Goal: Information Seeking & Learning: Learn about a topic

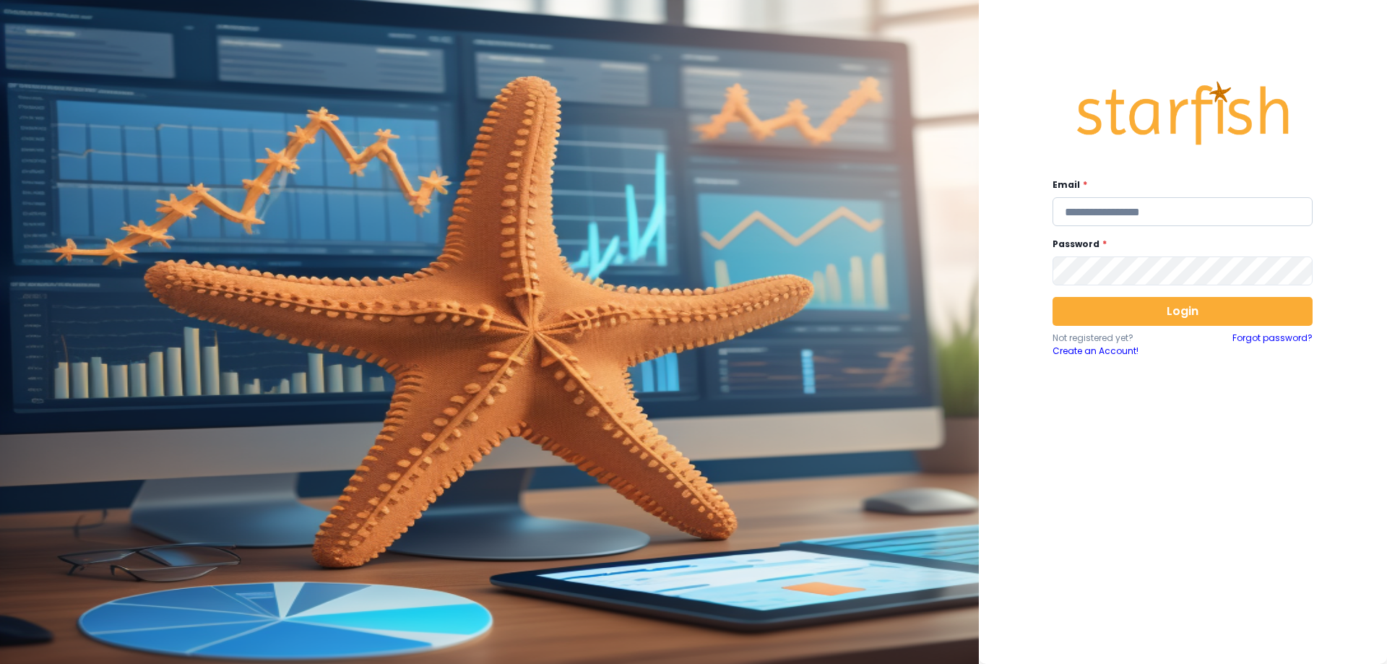
click at [1127, 215] on input "email" at bounding box center [1183, 211] width 260 height 29
type input "**********"
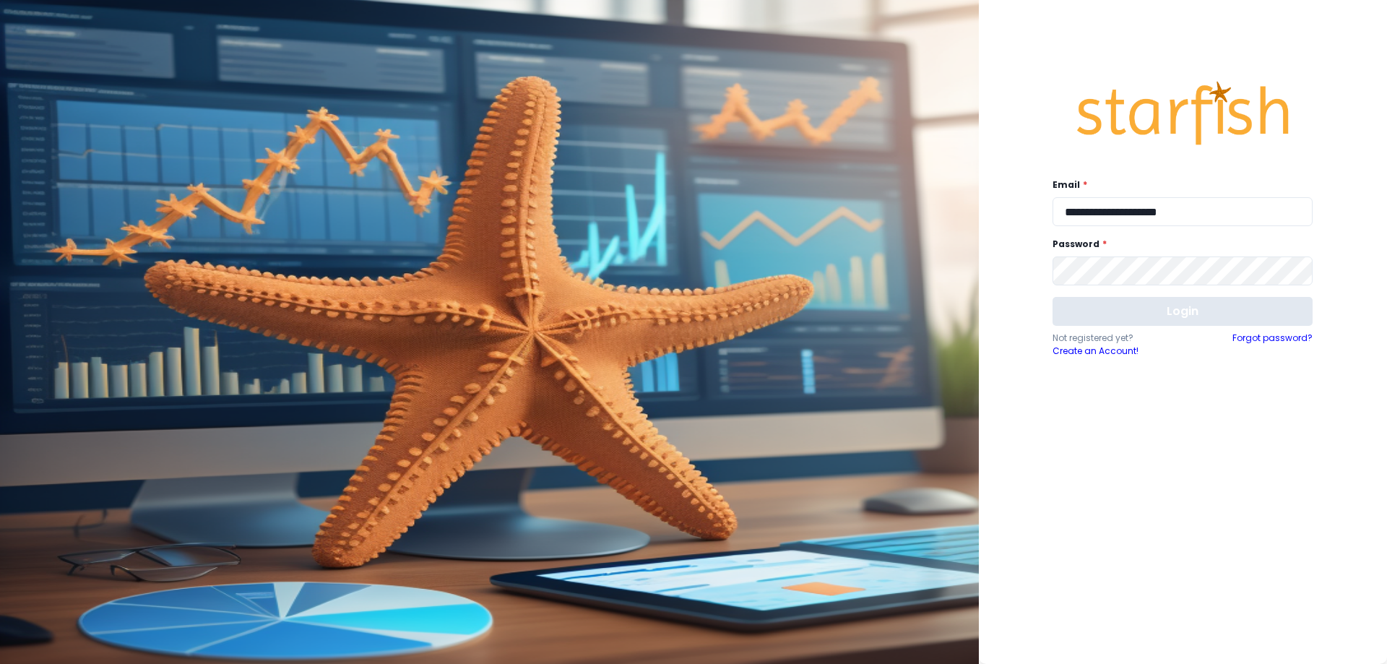
click at [1140, 304] on button "Login" at bounding box center [1183, 311] width 260 height 29
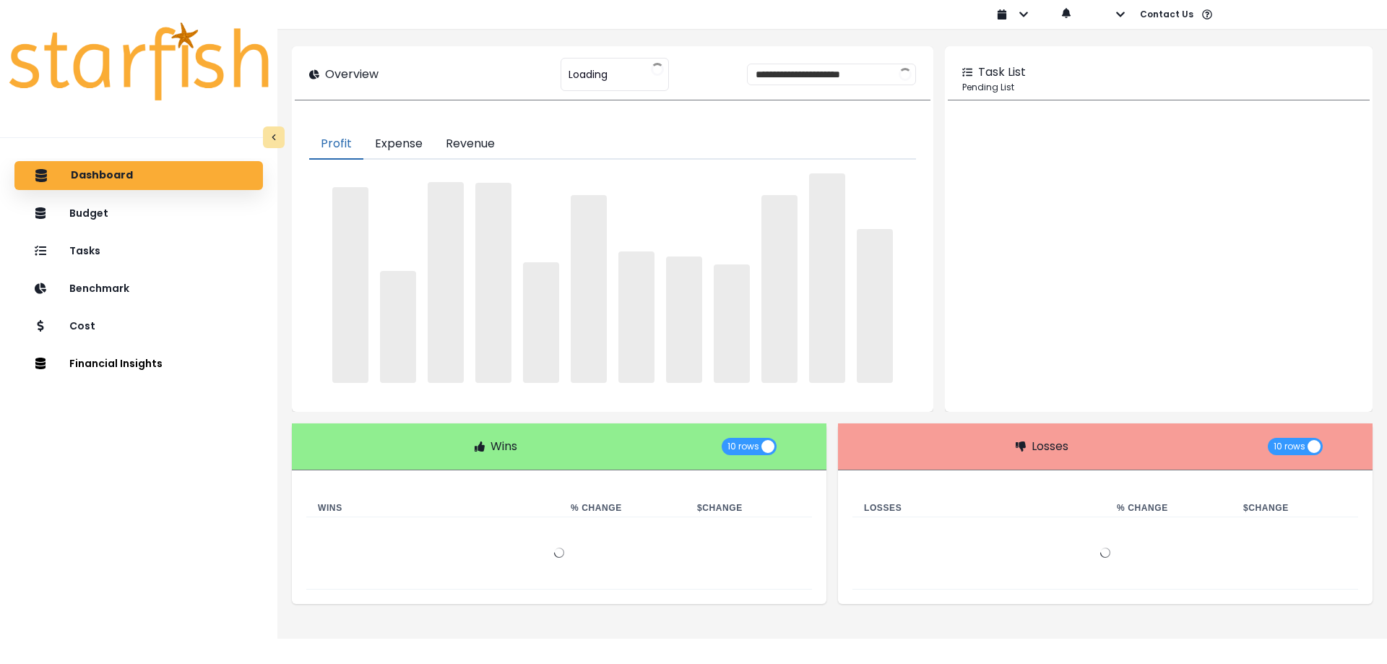
type input "*********"
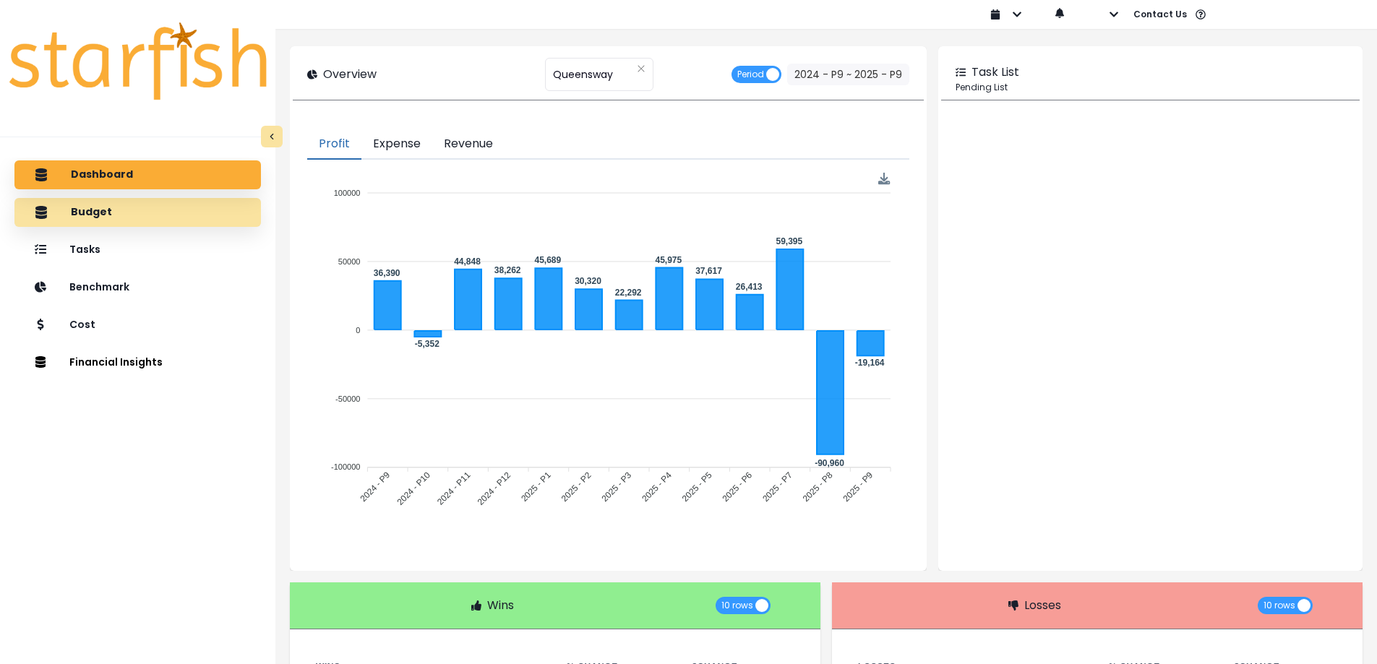
click at [187, 223] on div "Budget" at bounding box center [137, 212] width 223 height 30
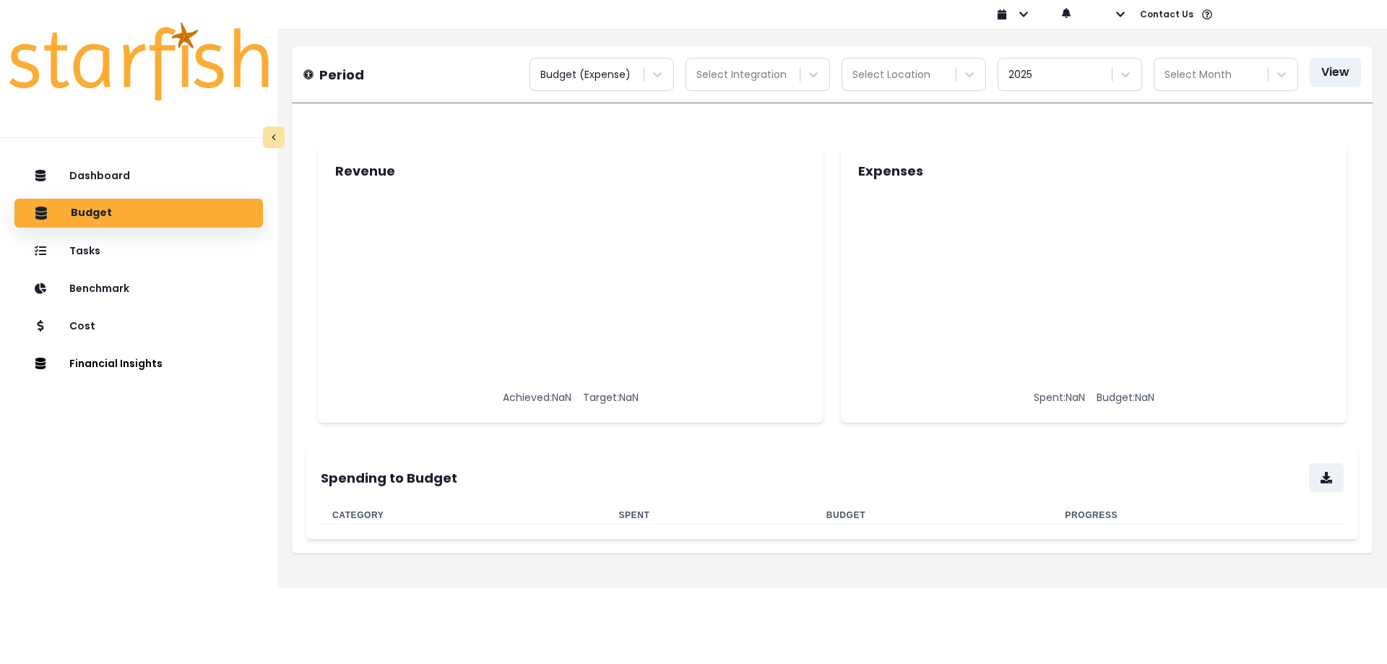
click at [368, 168] on p "Revenue" at bounding box center [365, 171] width 60 height 20
click at [756, 73] on div at bounding box center [745, 75] width 96 height 18
click at [775, 87] on div "Select Integration" at bounding box center [758, 74] width 145 height 33
click at [620, 70] on div at bounding box center [589, 75] width 96 height 18
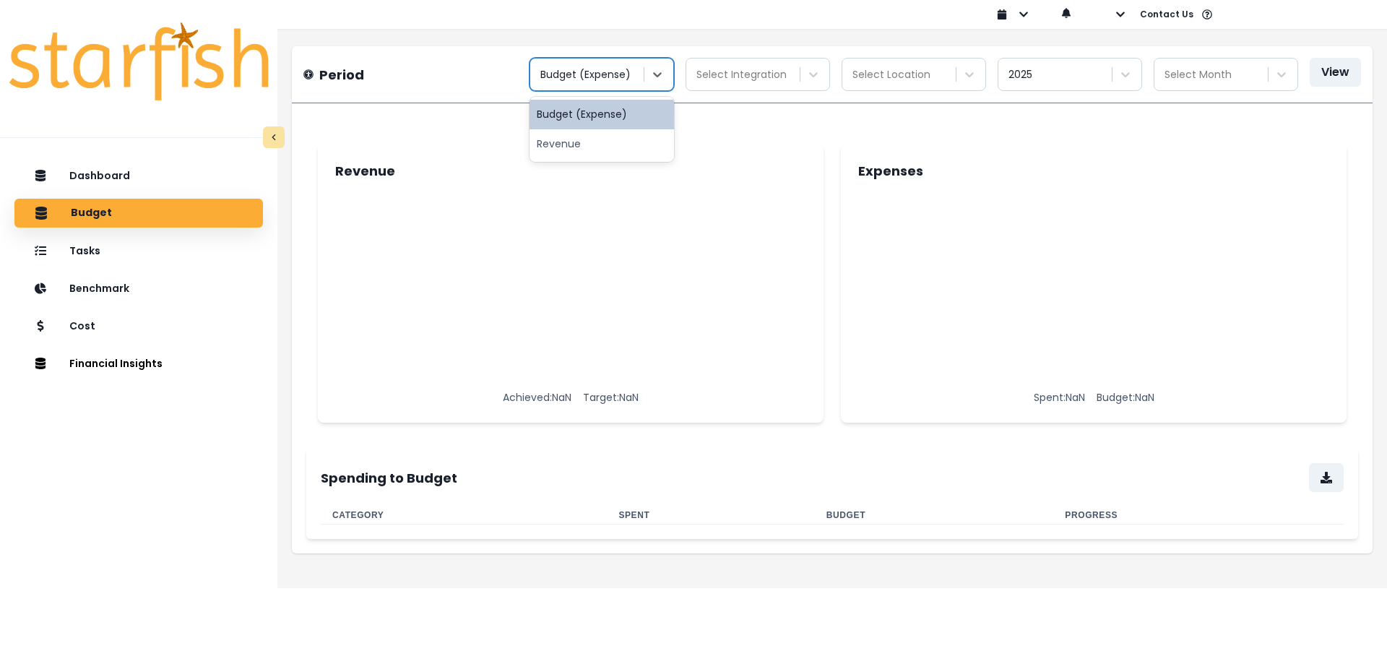
click at [620, 77] on div at bounding box center [589, 75] width 96 height 18
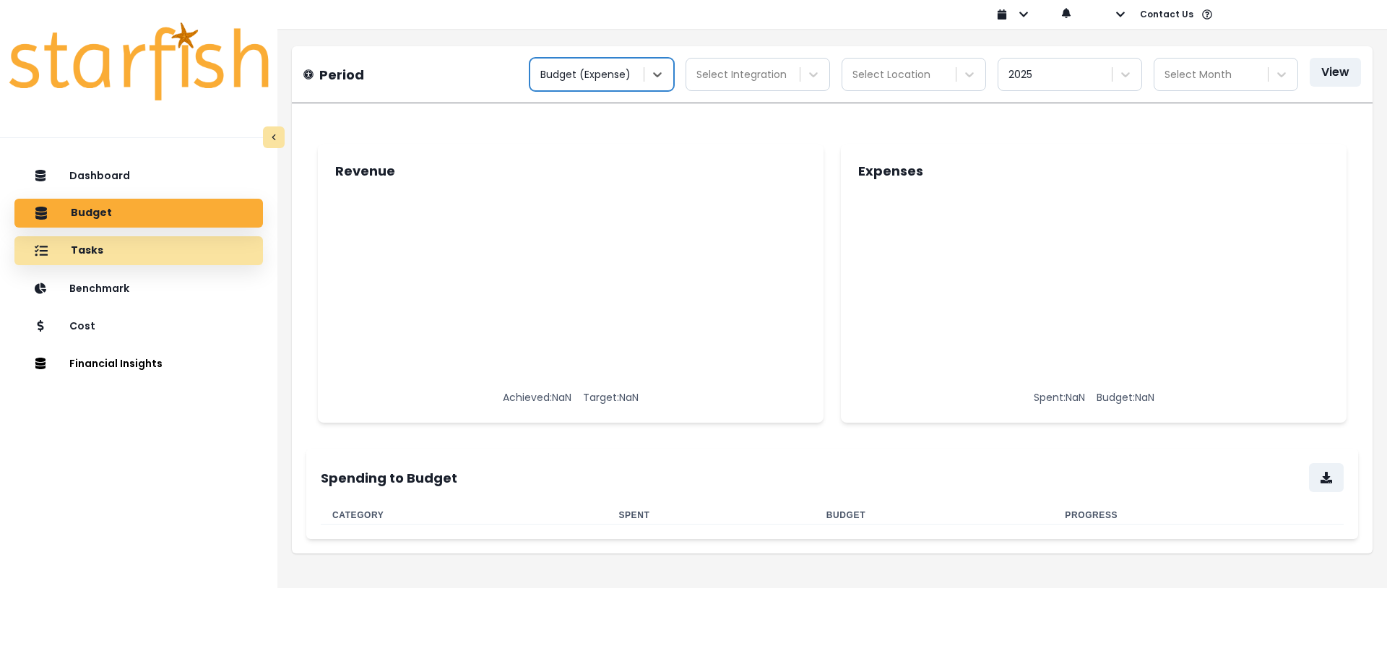
click at [172, 250] on div "Tasks" at bounding box center [138, 251] width 225 height 30
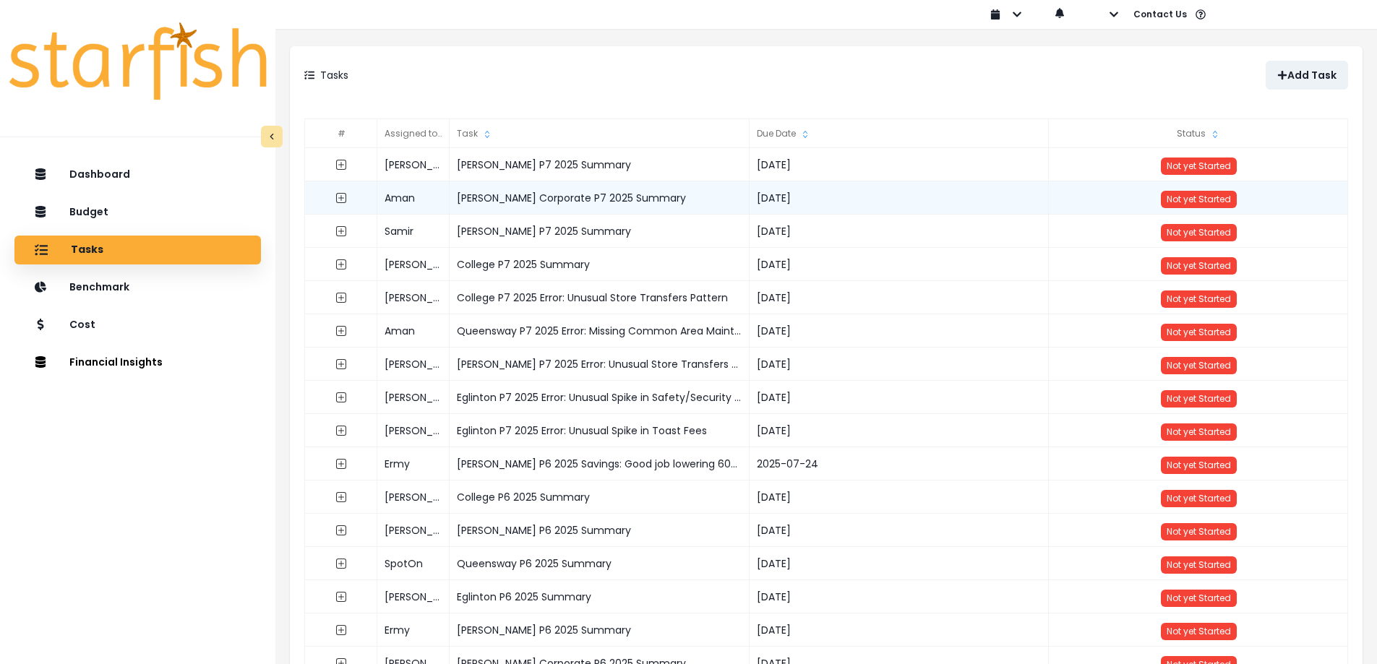
click at [610, 197] on div "[PERSON_NAME] Corporate P7 2025 Summary" at bounding box center [599, 197] width 300 height 33
click at [339, 198] on icon "expand outline" at bounding box center [341, 198] width 6 height 6
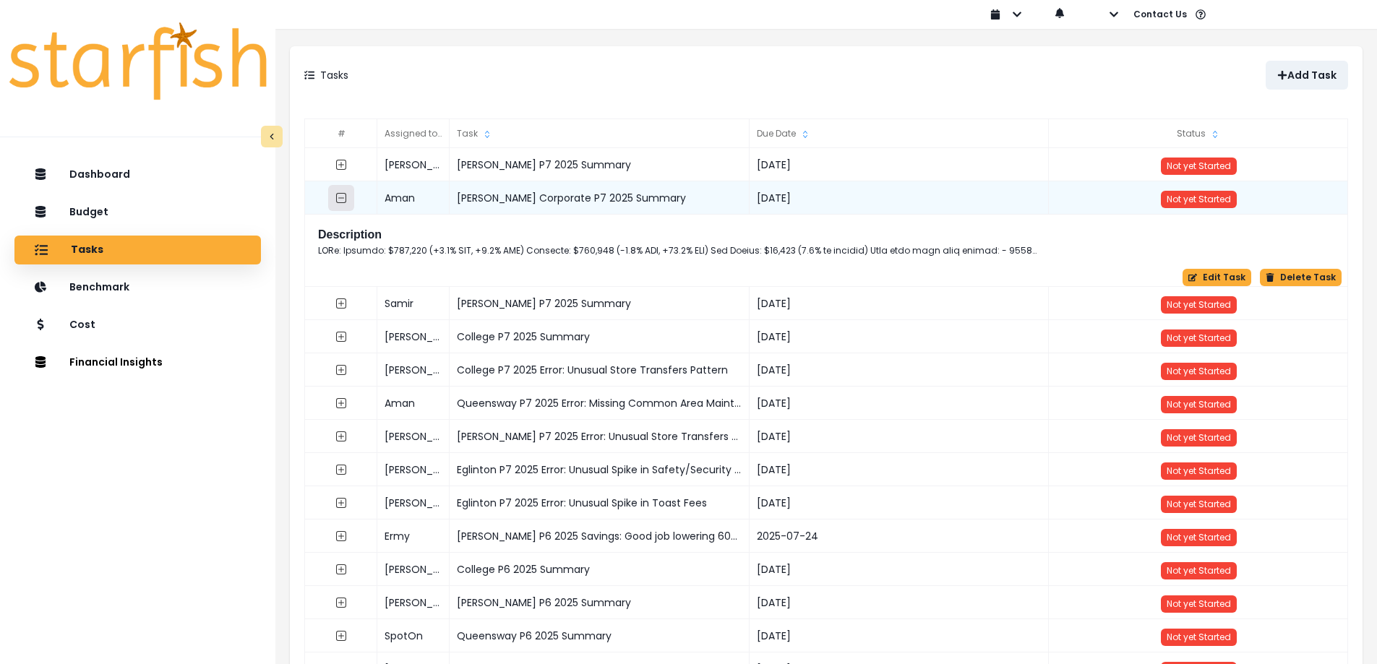
click at [350, 194] on button "button" at bounding box center [341, 198] width 26 height 26
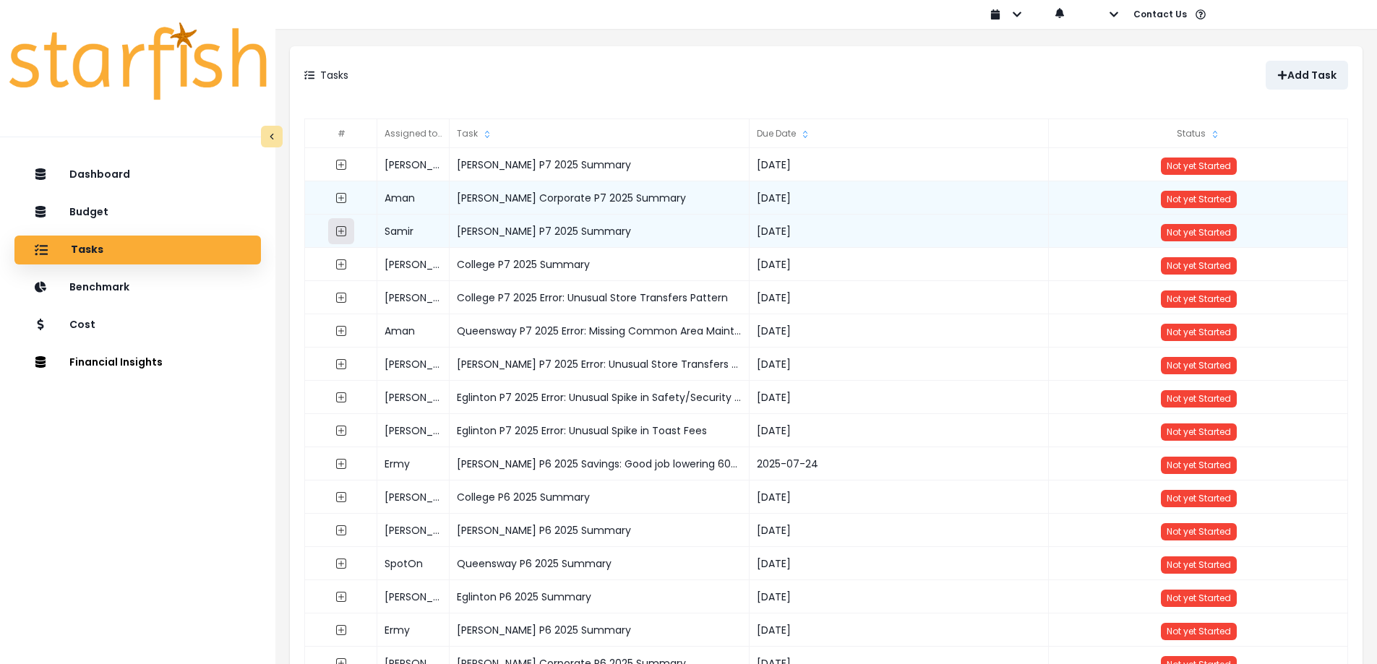
click at [345, 231] on icon "expand outline" at bounding box center [341, 231] width 12 height 12
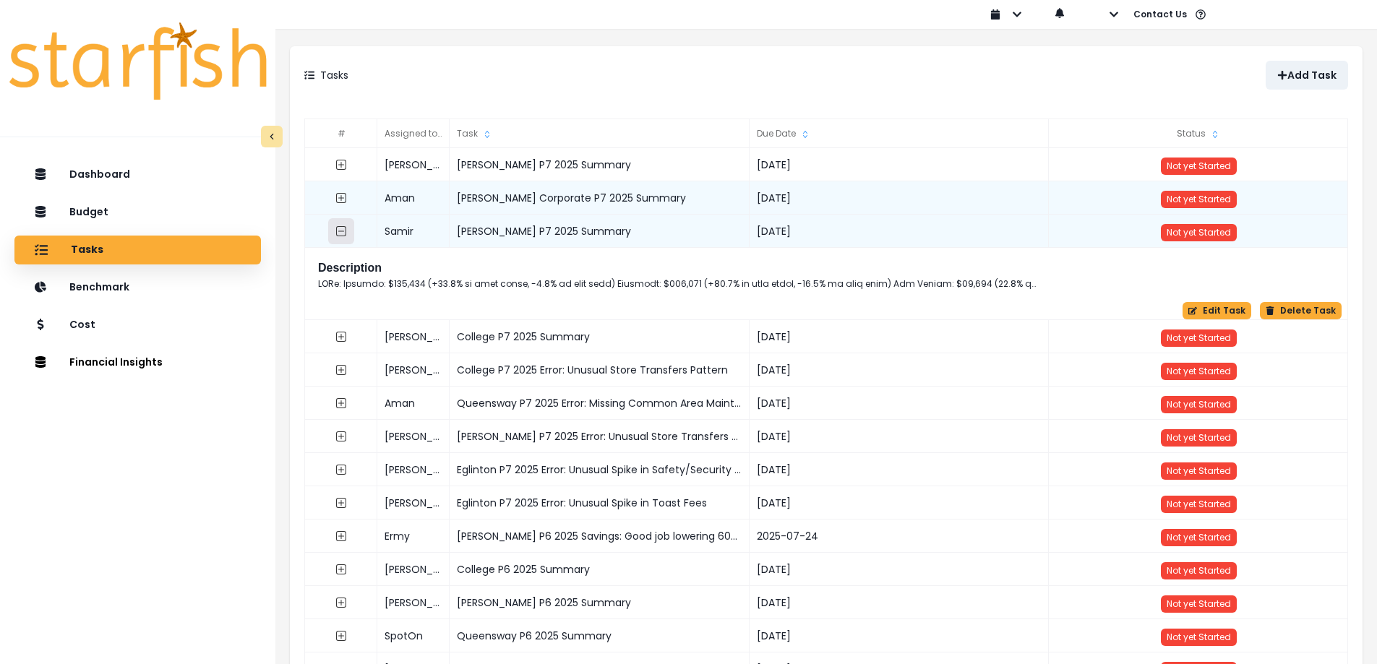
click at [345, 231] on icon "collasped outline" at bounding box center [341, 231] width 12 height 12
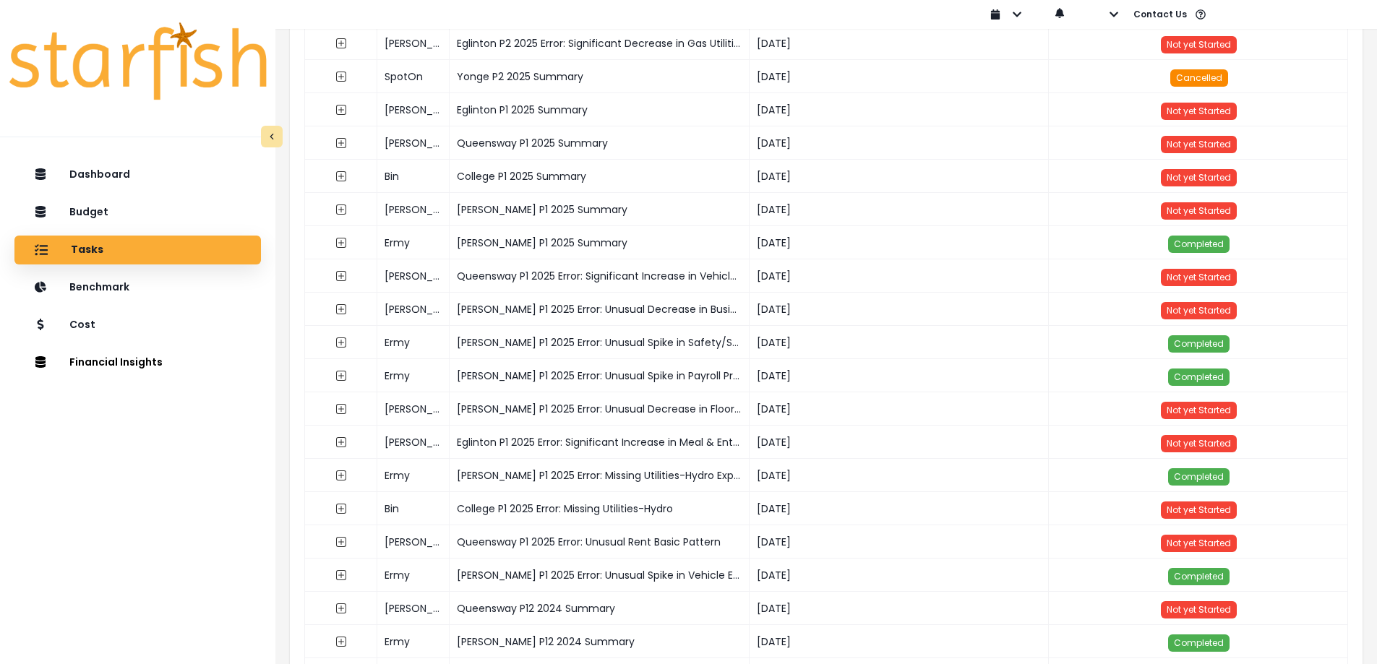
scroll to position [3326, 0]
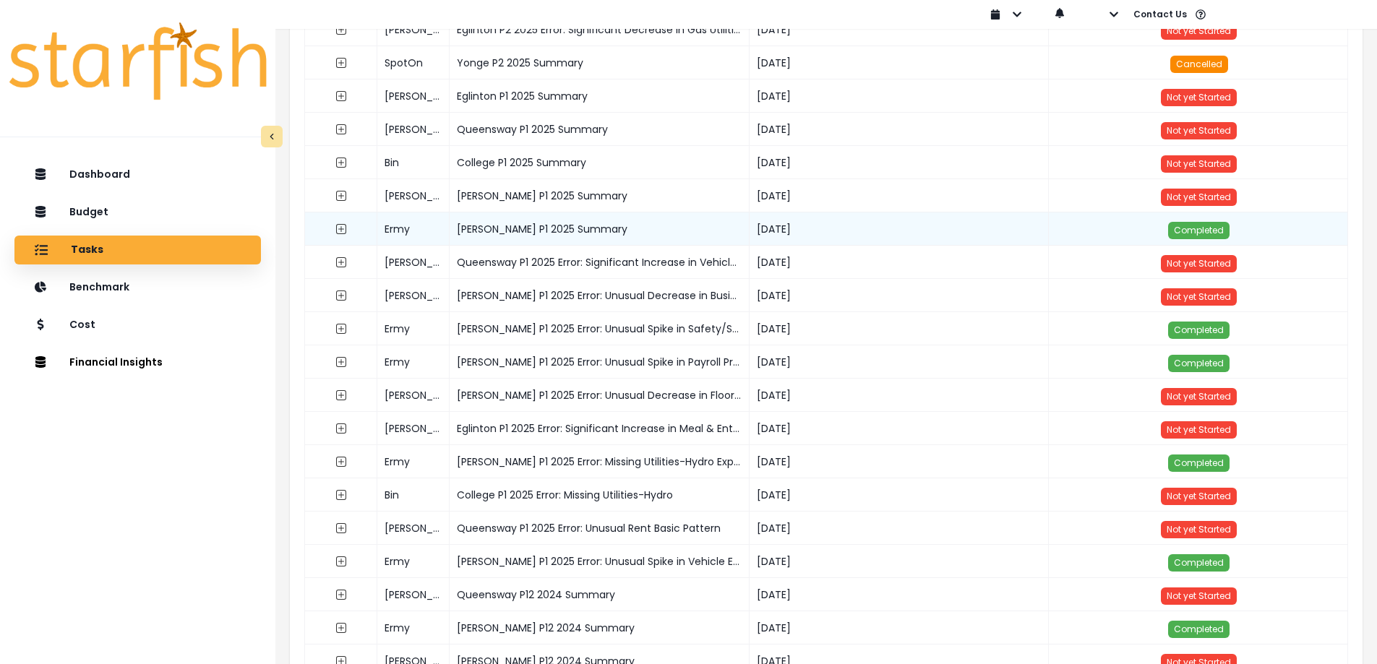
click at [583, 220] on div "[PERSON_NAME] P1 2025 Summary" at bounding box center [599, 228] width 300 height 33
click at [342, 224] on icon "expand outline" at bounding box center [341, 229] width 10 height 10
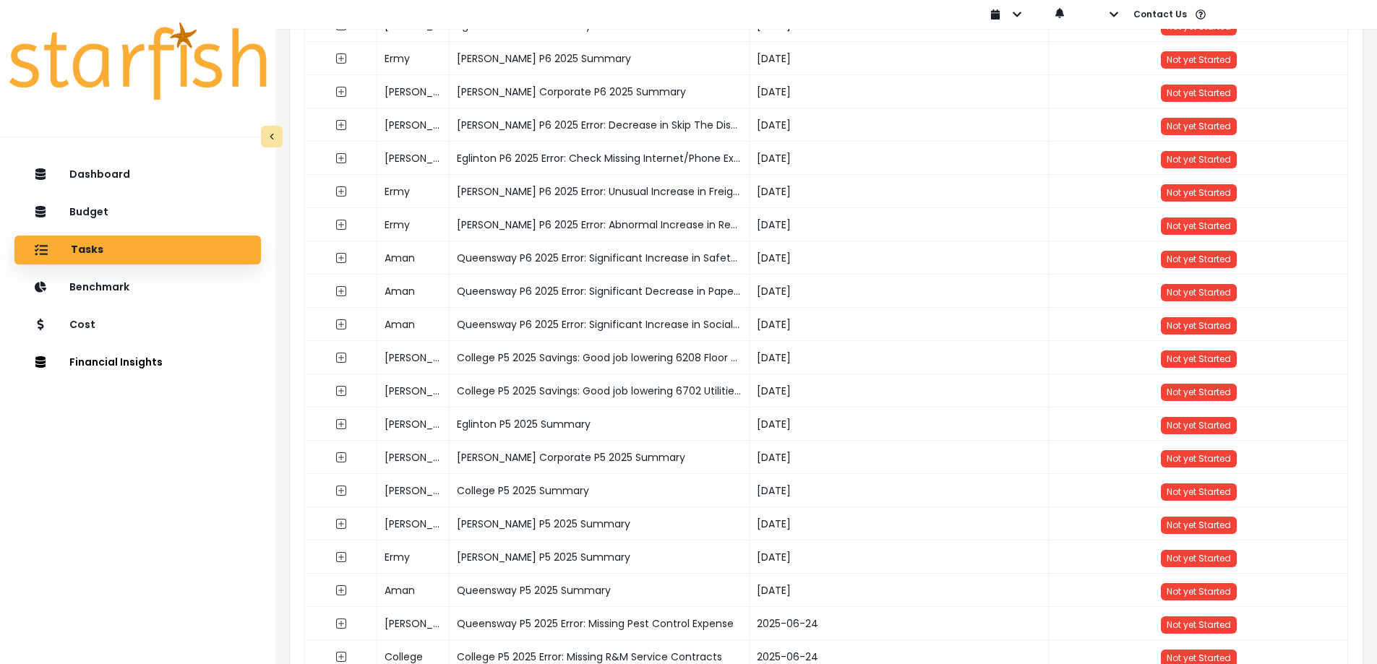
scroll to position [0, 0]
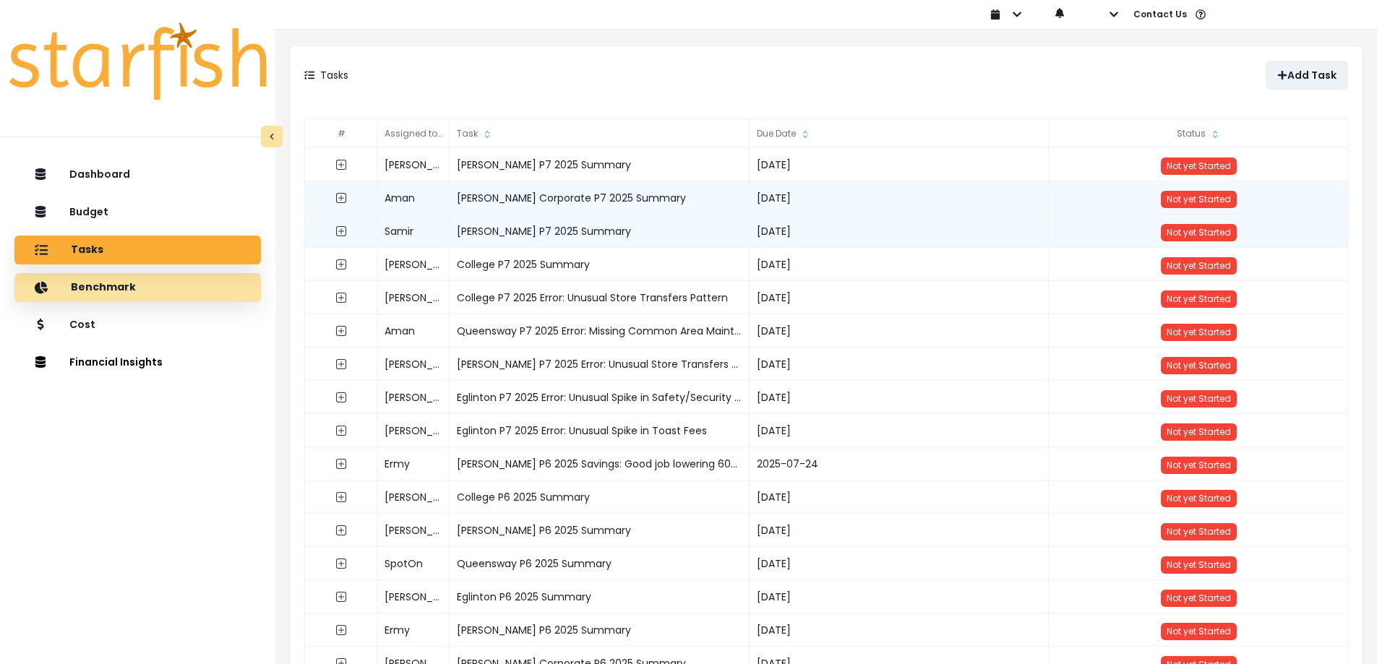
click at [180, 288] on div "Benchmark" at bounding box center [137, 287] width 223 height 30
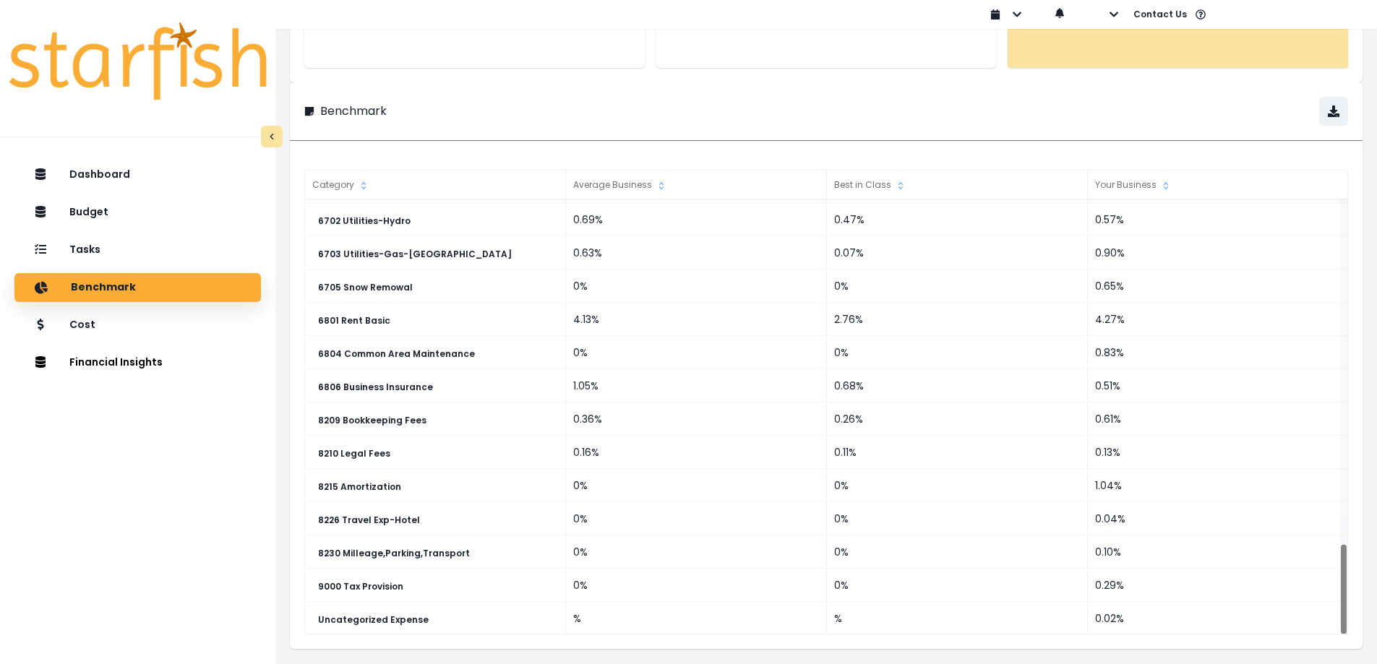
scroll to position [247, 0]
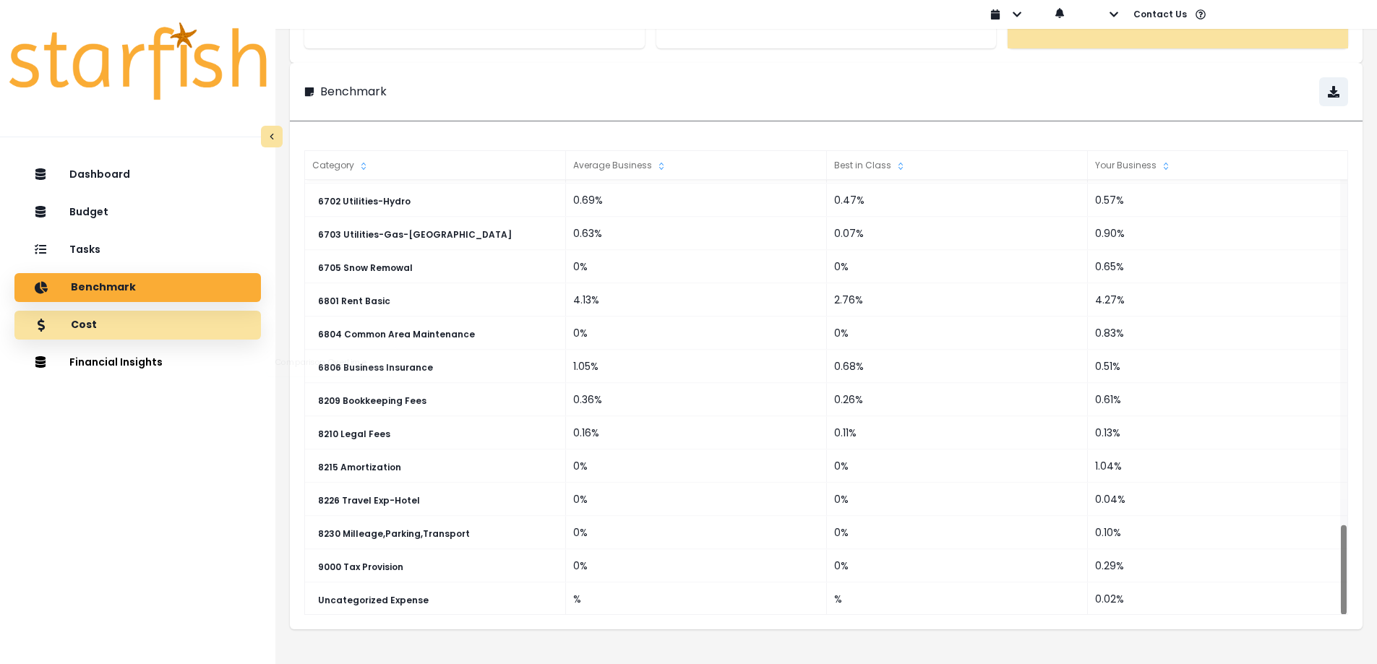
click at [163, 328] on div "Cost" at bounding box center [137, 325] width 223 height 30
click at [244, 322] on div "Cost" at bounding box center [137, 325] width 223 height 30
click at [171, 326] on div "Cost" at bounding box center [137, 325] width 223 height 30
click at [160, 368] on button "Financial Insights" at bounding box center [137, 362] width 246 height 29
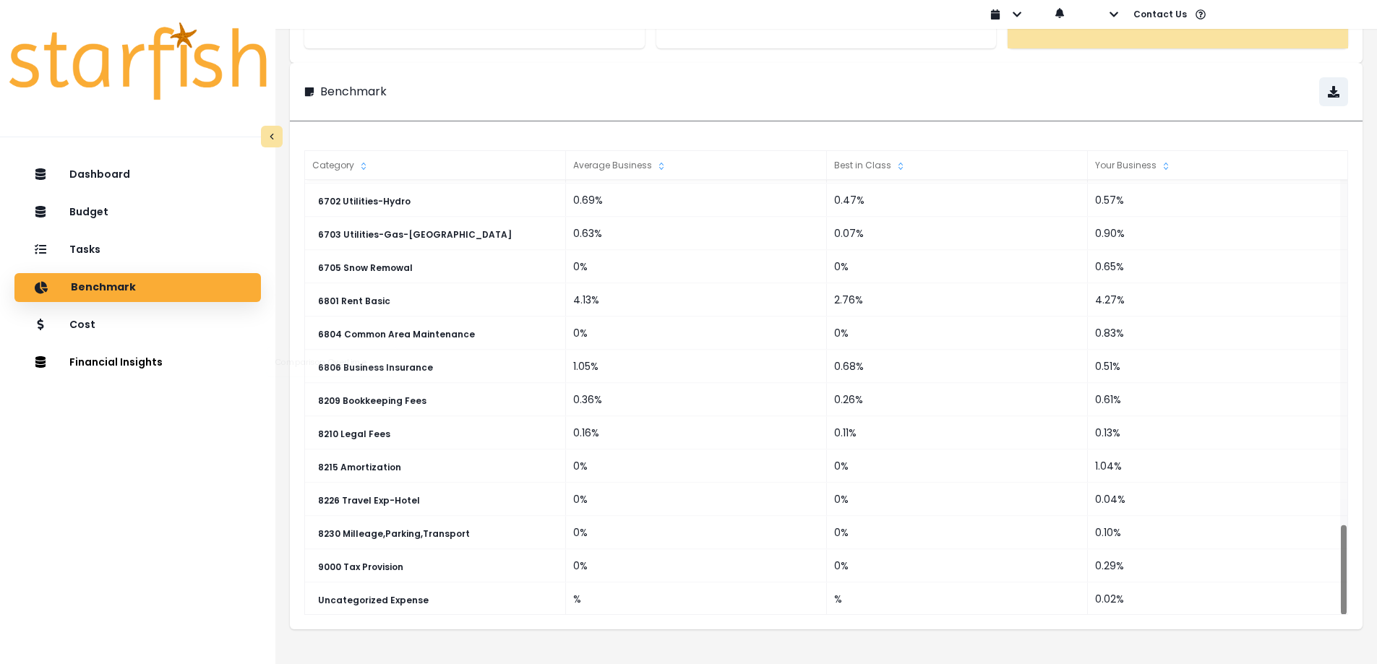
click at [145, 361] on button "Financial Insights" at bounding box center [137, 362] width 246 height 29
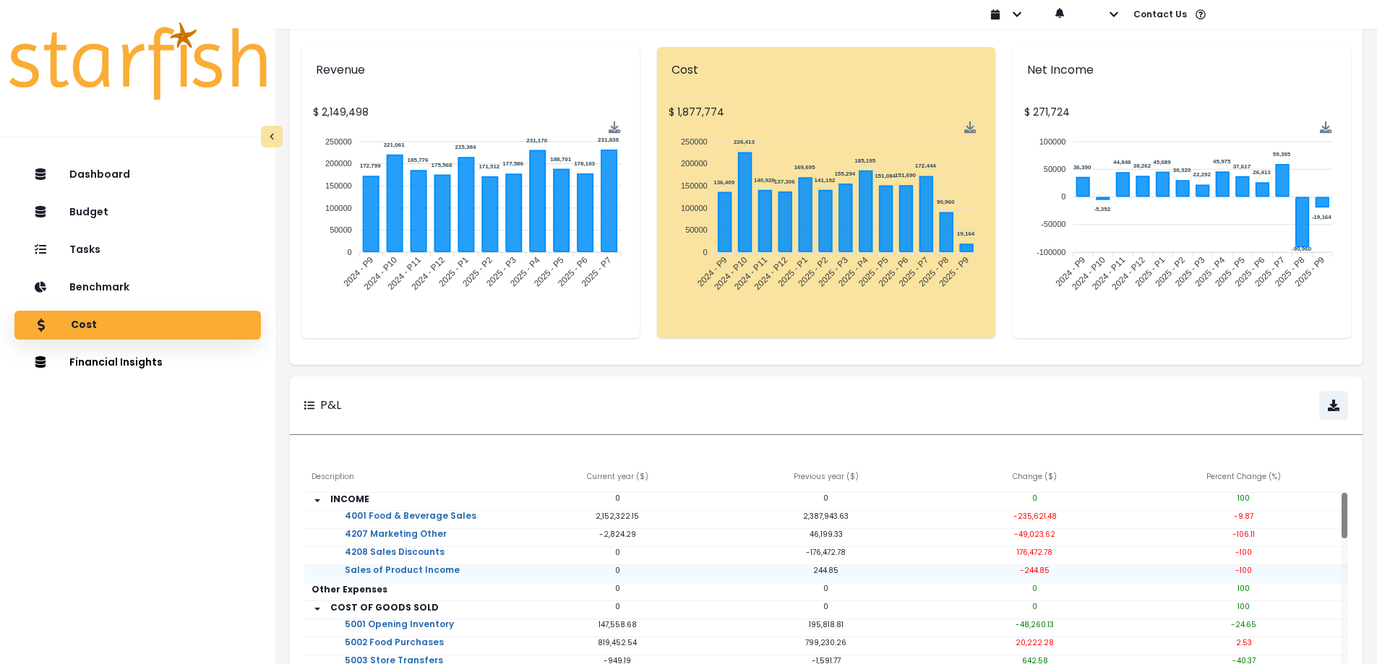
scroll to position [210, 0]
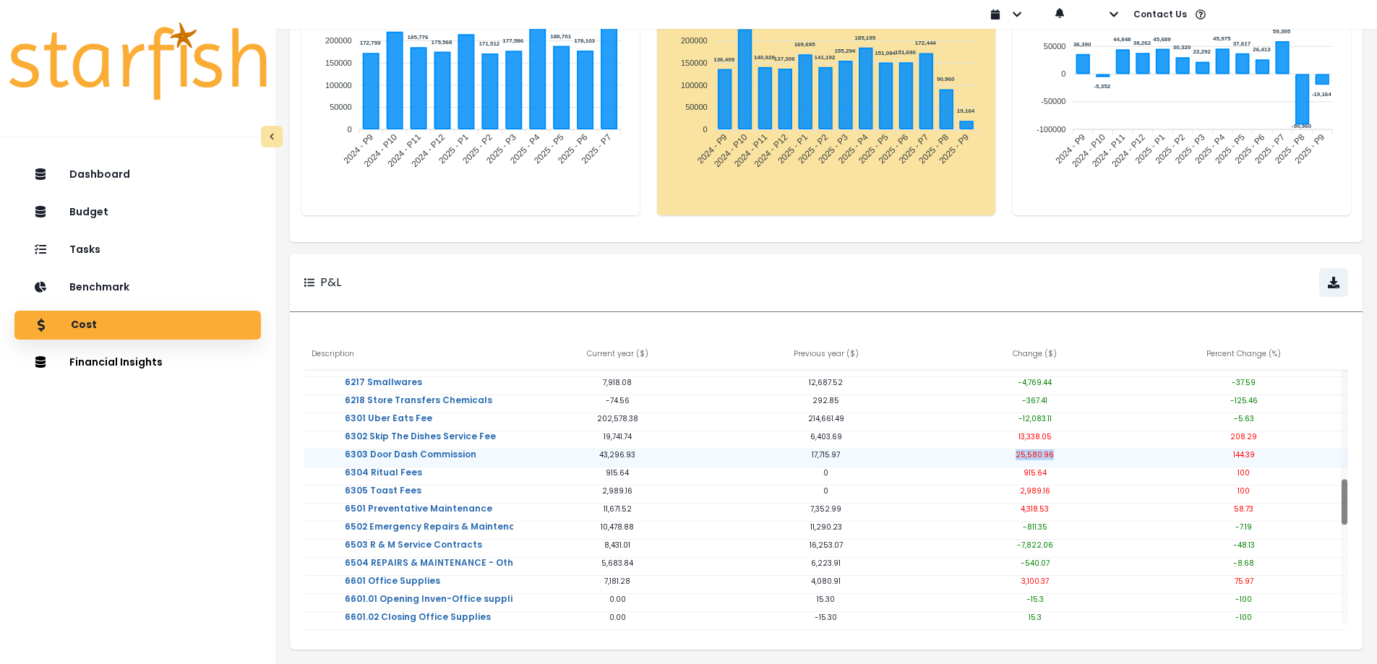
drag, startPoint x: 1017, startPoint y: 448, endPoint x: 1052, endPoint y: 443, distance: 35.1
click at [1052, 449] on p "25,580.96" at bounding box center [1034, 454] width 209 height 11
click at [1045, 468] on p "915.64" at bounding box center [1034, 473] width 209 height 11
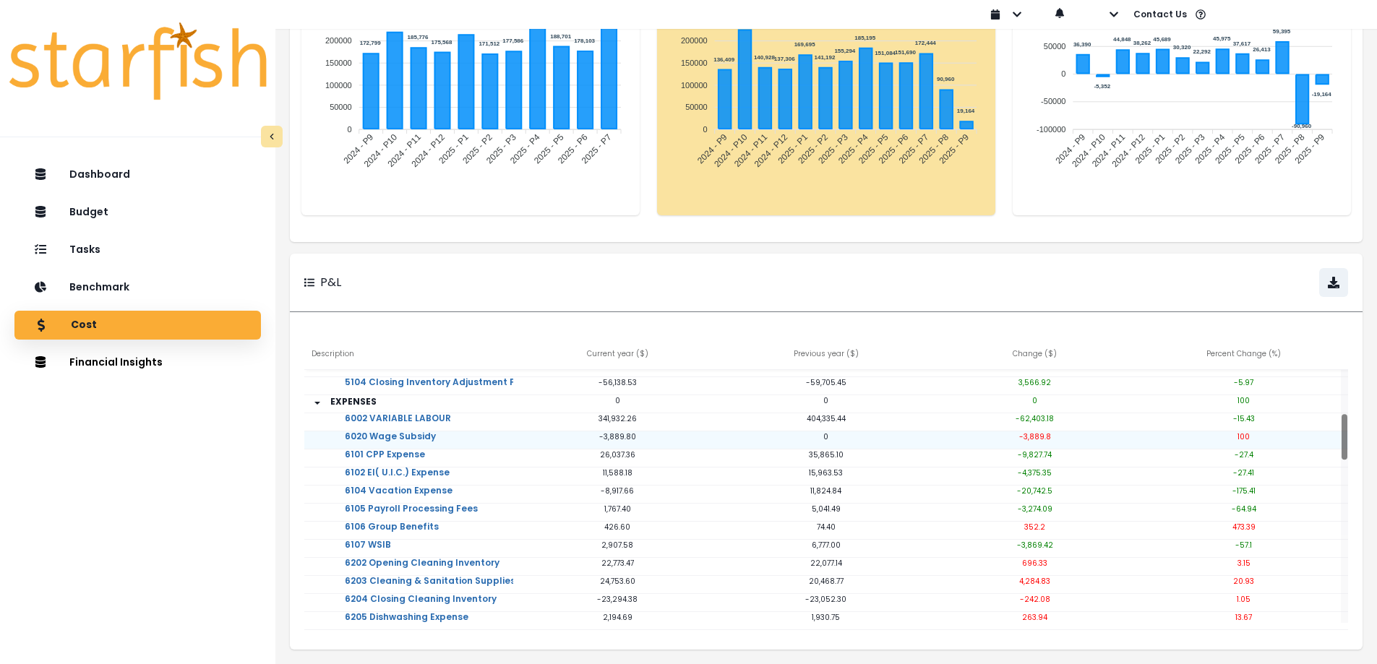
click at [1041, 433] on p "-3,889.8" at bounding box center [1034, 436] width 209 height 11
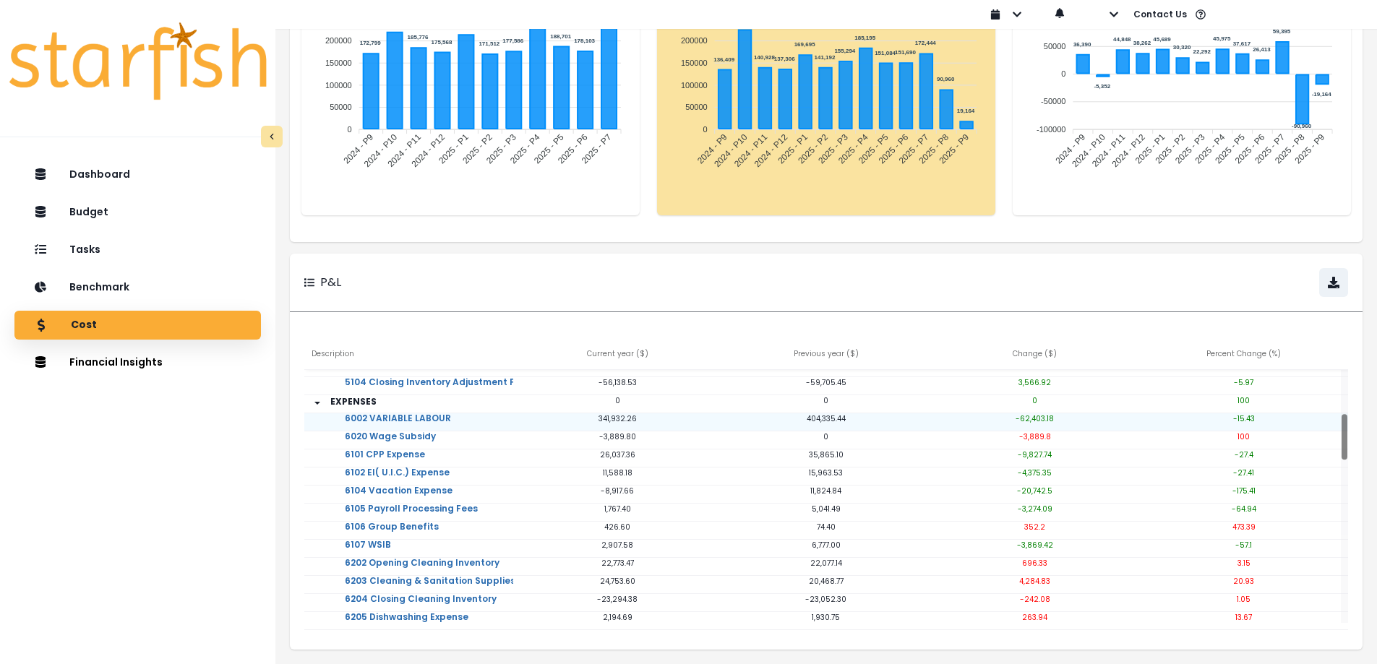
click at [1041, 413] on p "-62,403.18" at bounding box center [1034, 418] width 209 height 11
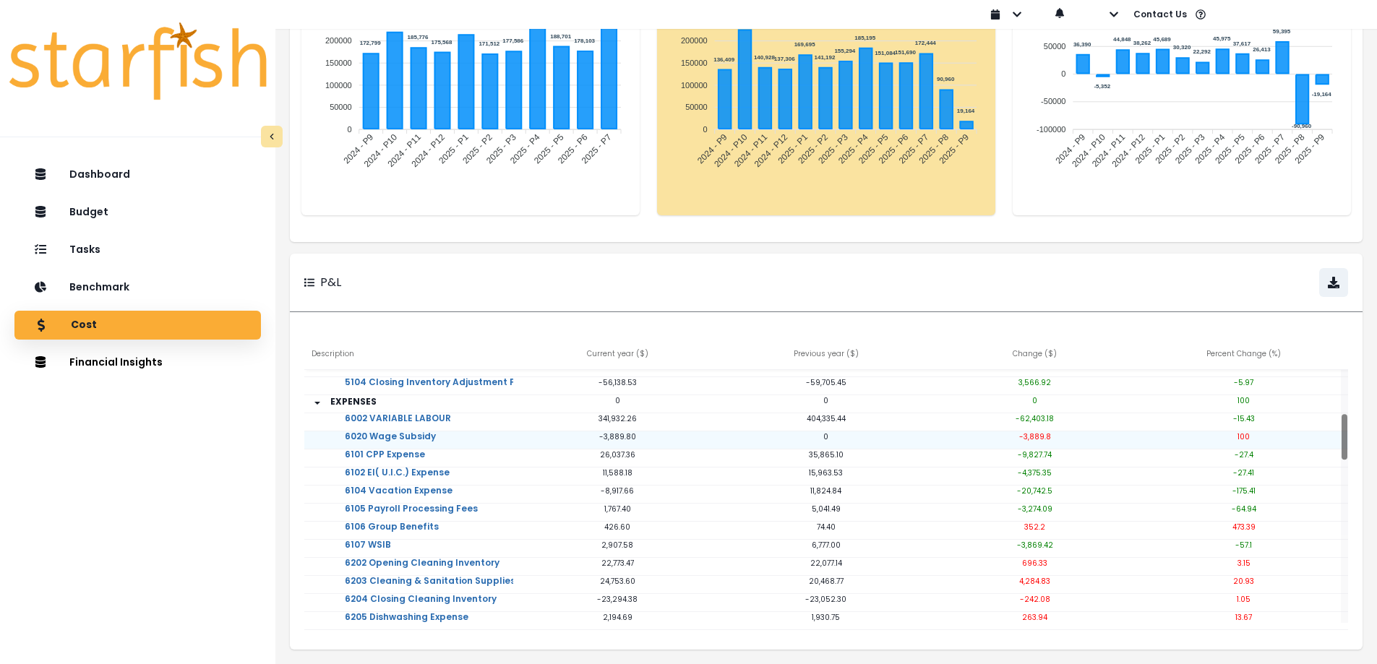
click at [1043, 431] on p "-3,889.8" at bounding box center [1034, 436] width 209 height 11
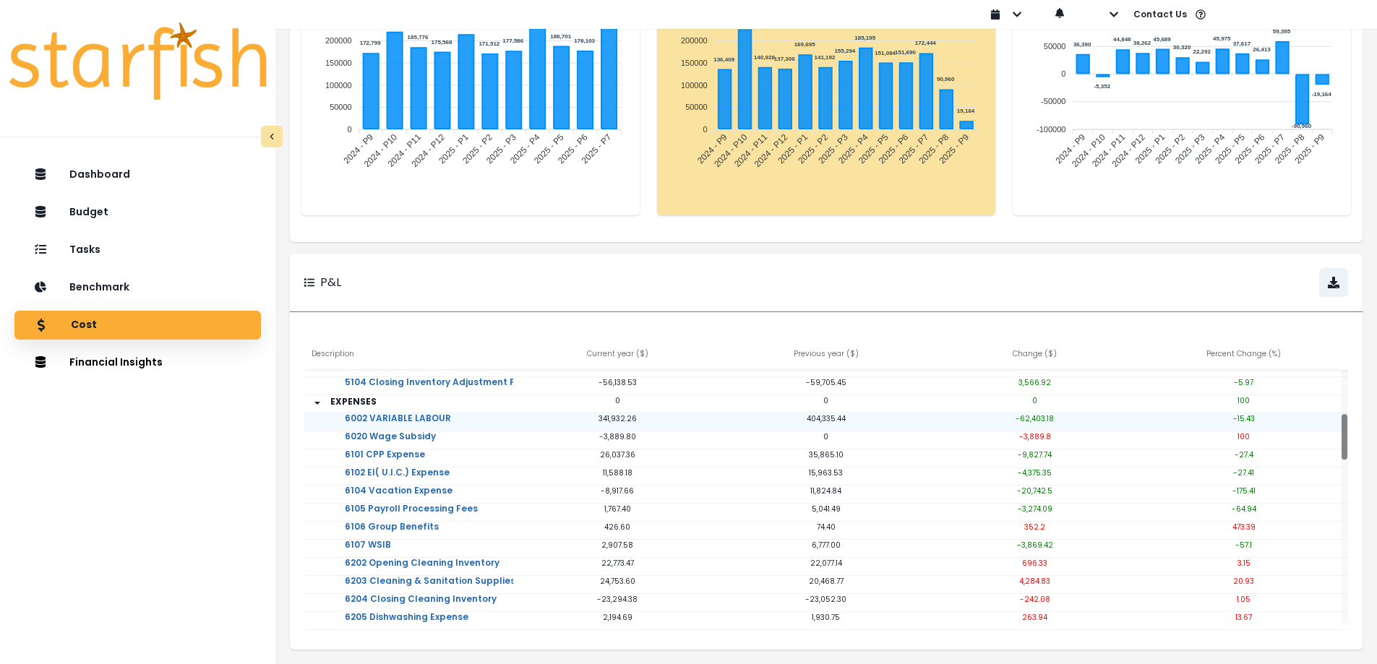
click at [1043, 414] on p "-62,403.18" at bounding box center [1034, 418] width 209 height 11
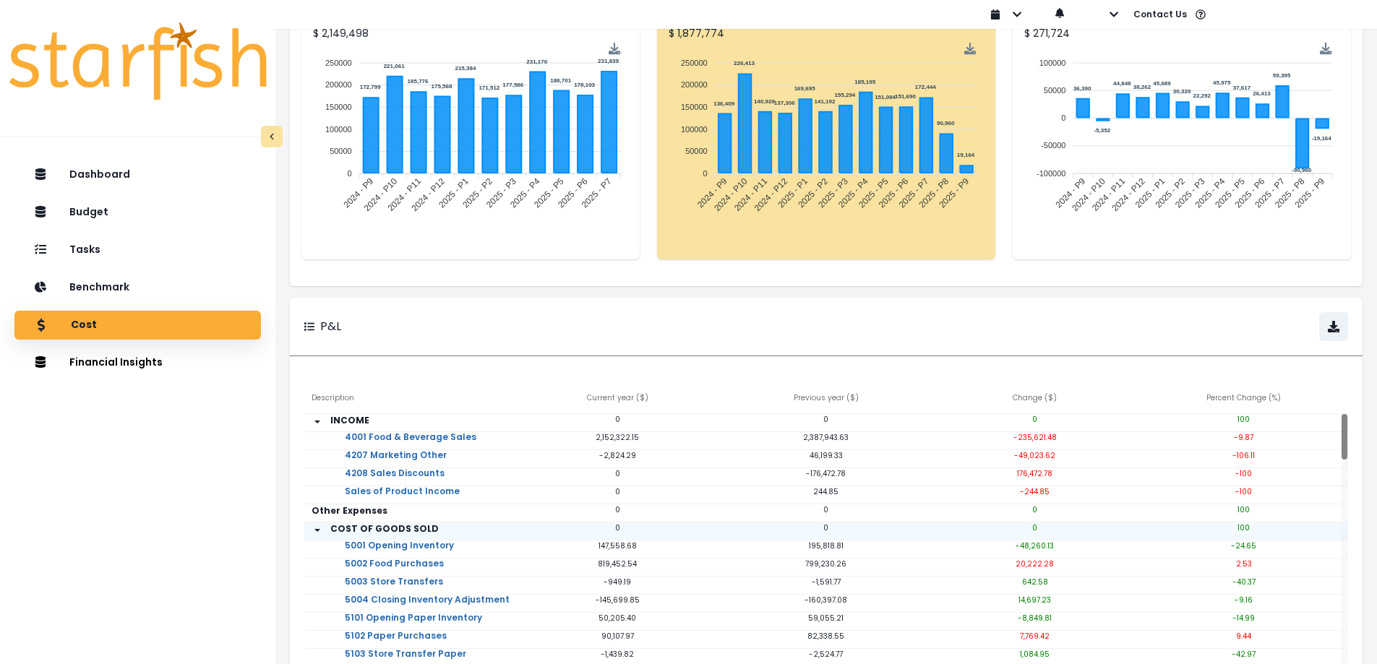
scroll to position [0, 0]
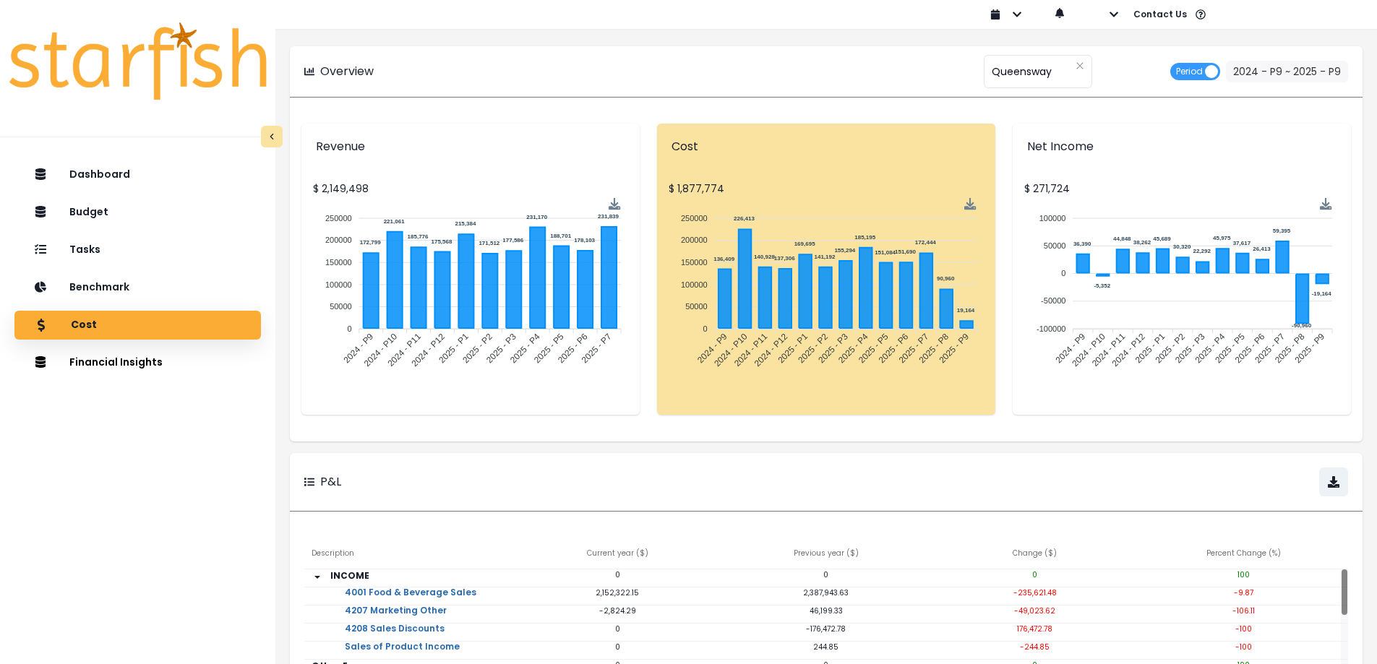
click at [455, 338] on foreignobject at bounding box center [470, 295] width 315 height 196
click at [497, 314] on icon at bounding box center [489, 291] width 15 height 74
click at [1043, 79] on span "Queensway" at bounding box center [1021, 71] width 60 height 30
click at [1008, 14] on button "button" at bounding box center [1005, 14] width 55 height 29
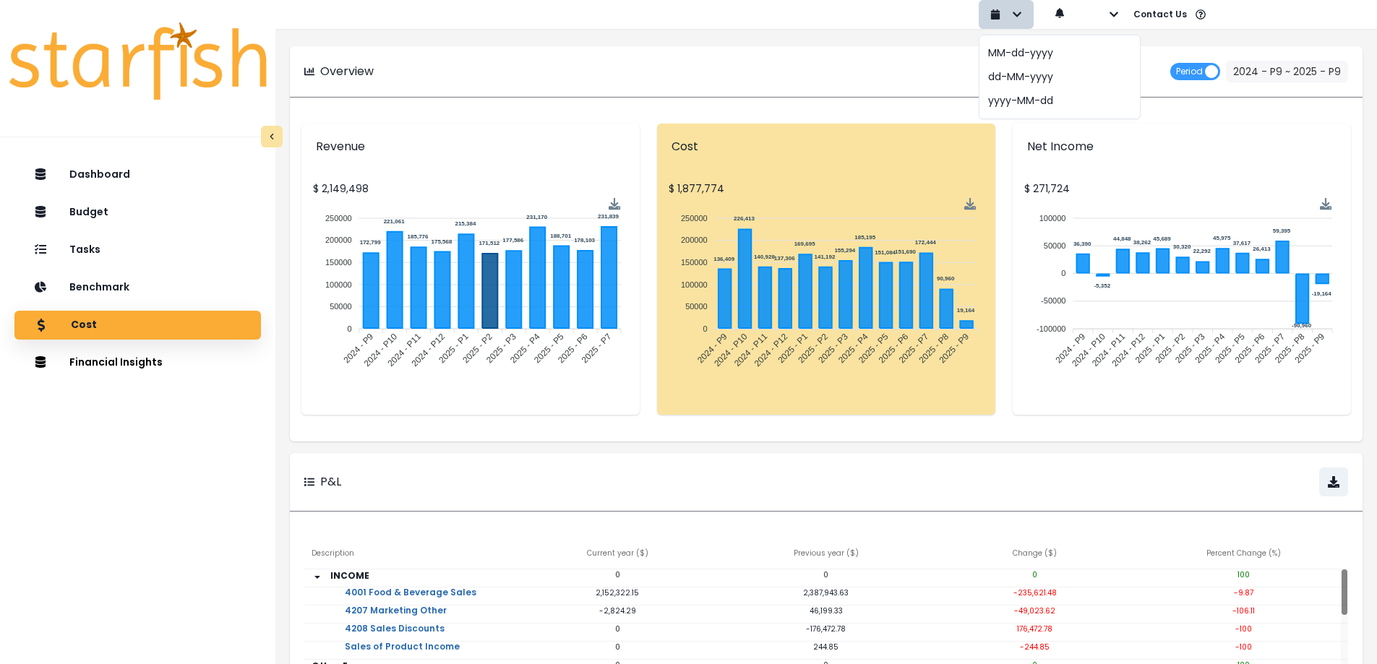
click at [1008, 15] on button "button" at bounding box center [1005, 14] width 55 height 29
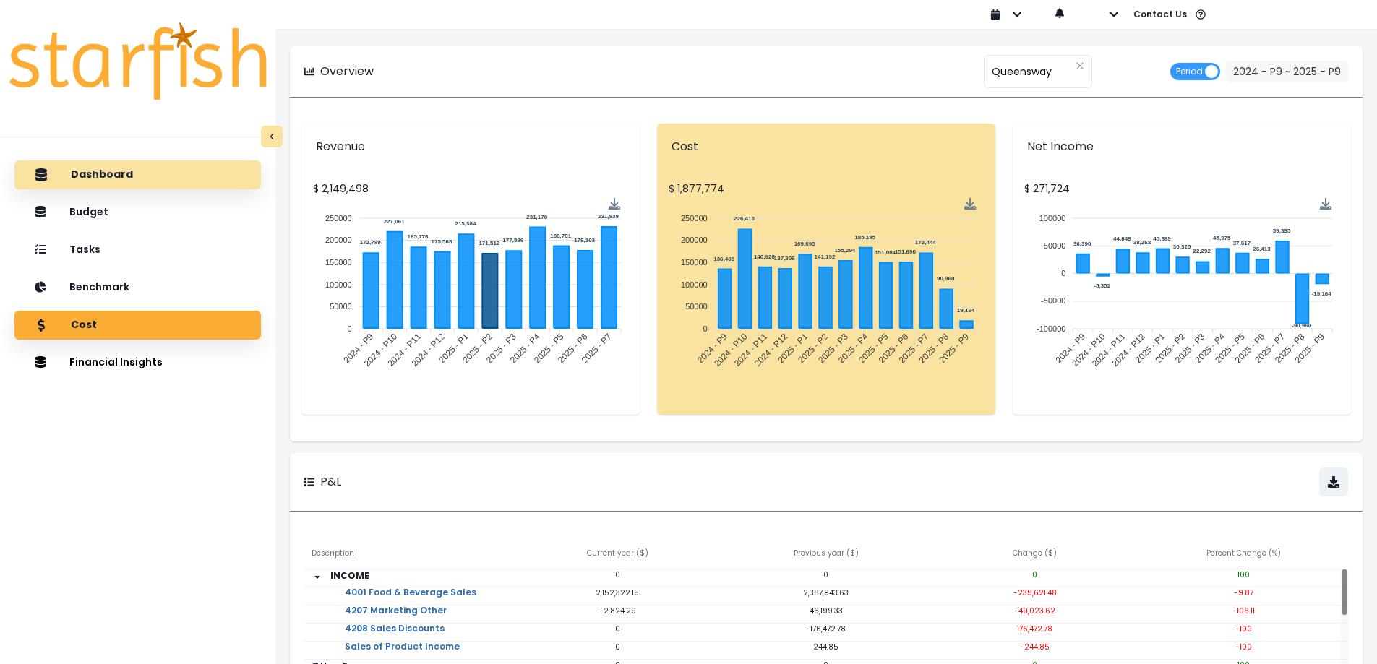
click at [96, 178] on p "Dashboard" at bounding box center [102, 174] width 62 height 13
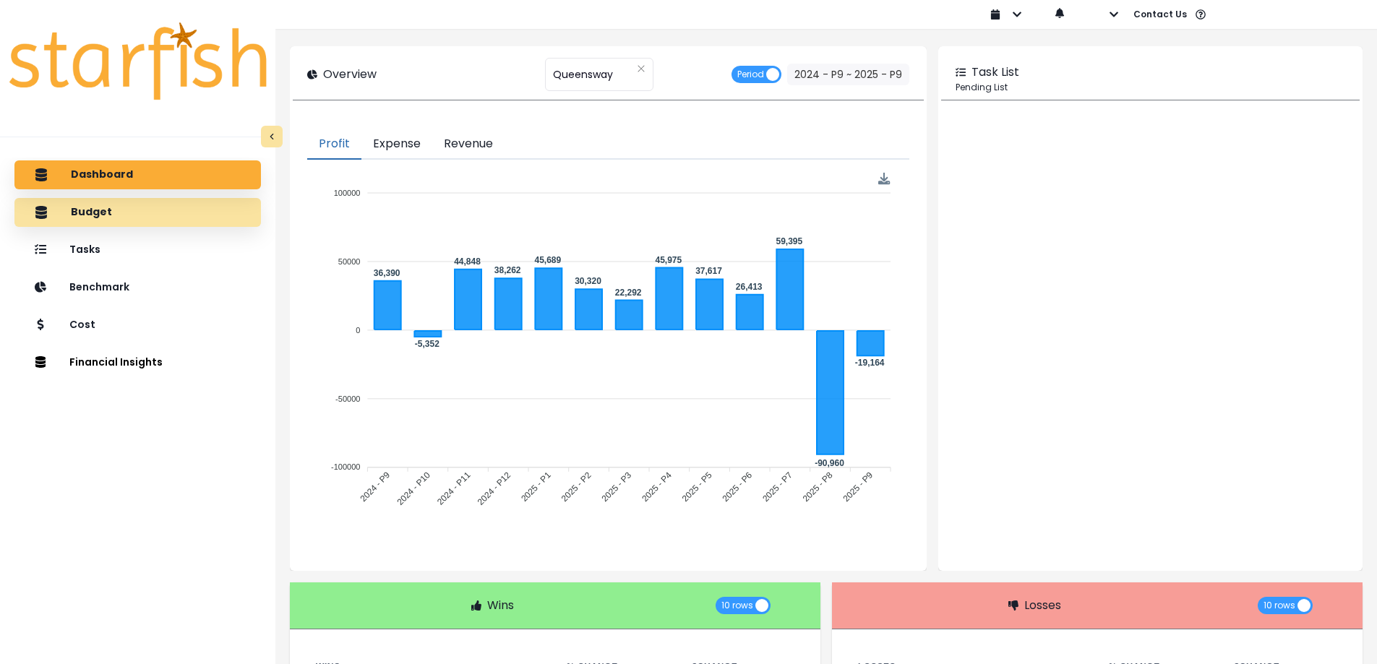
click at [116, 210] on div "Budget" at bounding box center [137, 212] width 223 height 30
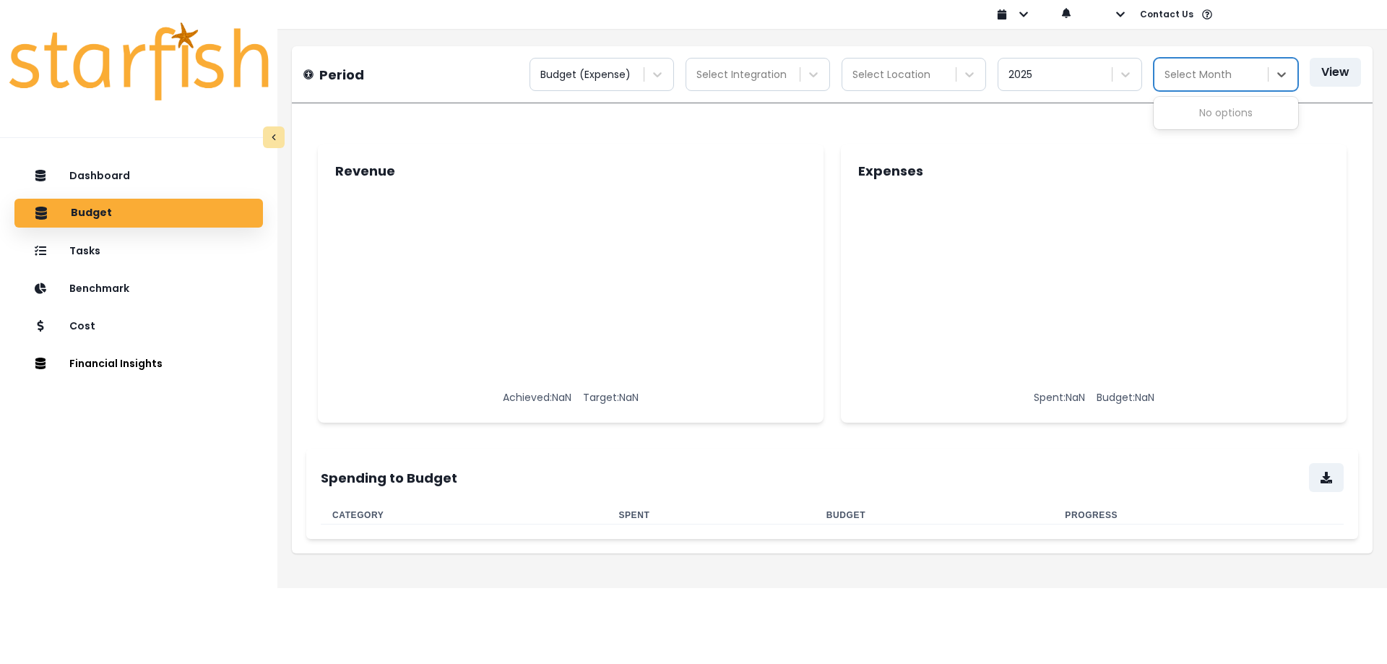
click at [1236, 81] on div at bounding box center [1213, 75] width 96 height 18
drag, startPoint x: 1234, startPoint y: 91, endPoint x: 990, endPoint y: 82, distance: 243.7
click at [1231, 90] on div "Period Budget (Expense) Select Integration Select Location 2025 Use Up and Down…" at bounding box center [832, 74] width 1081 height 56
click at [990, 82] on div "Budget (Expense) Select Integration Select Location 2025 Select Month View" at bounding box center [946, 74] width 832 height 33
click at [1025, 79] on div at bounding box center [1057, 75] width 96 height 18
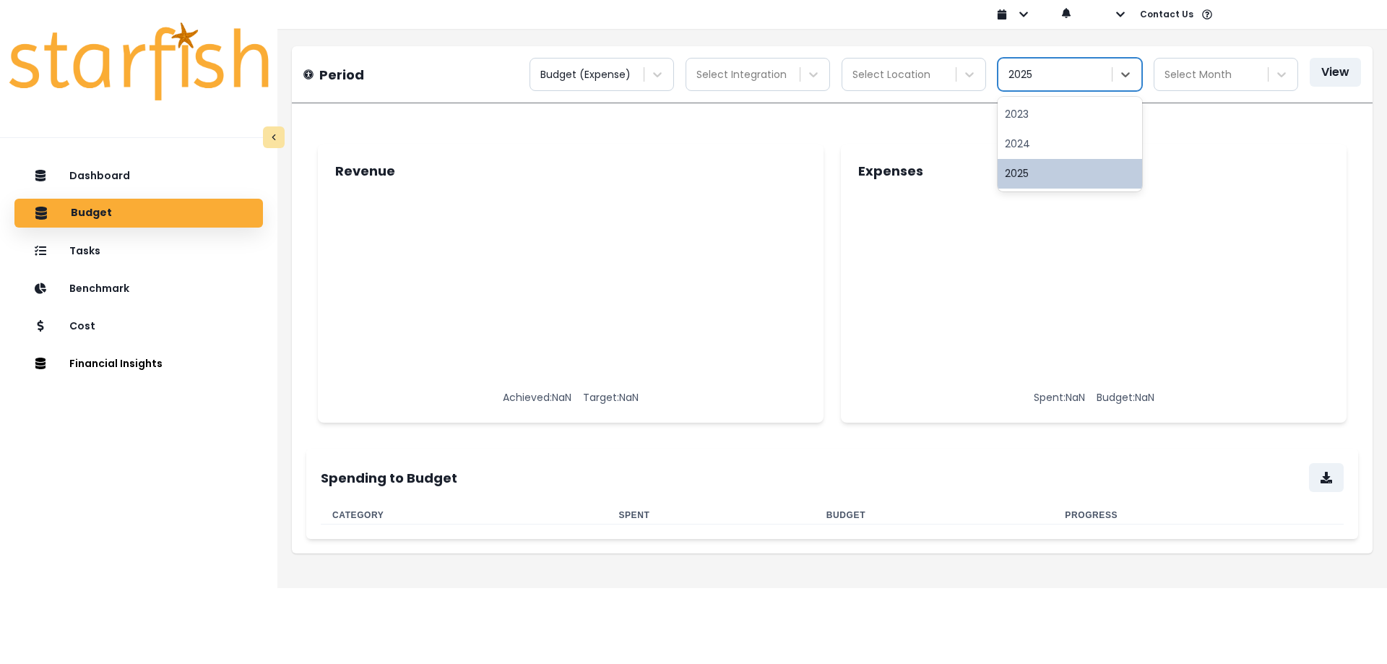
drag, startPoint x: 1041, startPoint y: 160, endPoint x: 953, endPoint y: 108, distance: 101.7
click at [1040, 160] on div "2025" at bounding box center [1070, 174] width 145 height 30
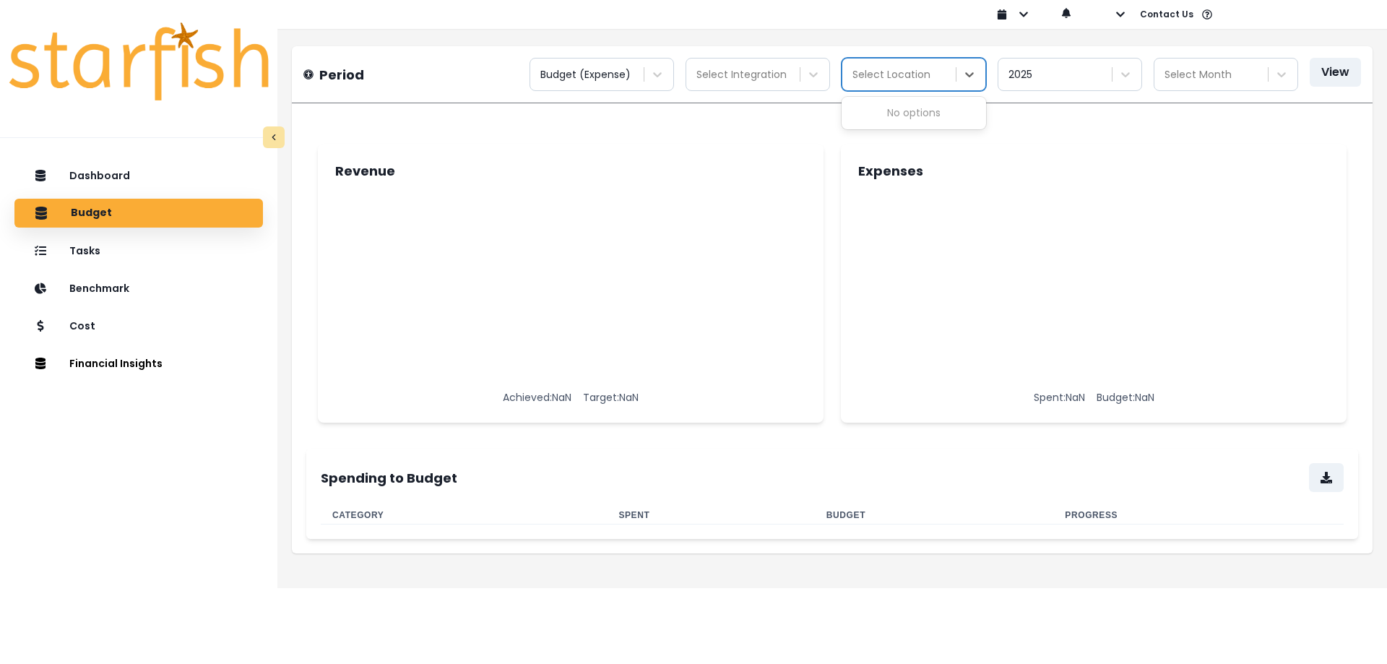
click at [944, 81] on div at bounding box center [901, 75] width 96 height 18
click at [944, 92] on div "Period Budget (Expense) Select Integration Use Up and Down to choose options, p…" at bounding box center [832, 74] width 1081 height 56
click at [1341, 73] on button "View" at bounding box center [1335, 72] width 51 height 29
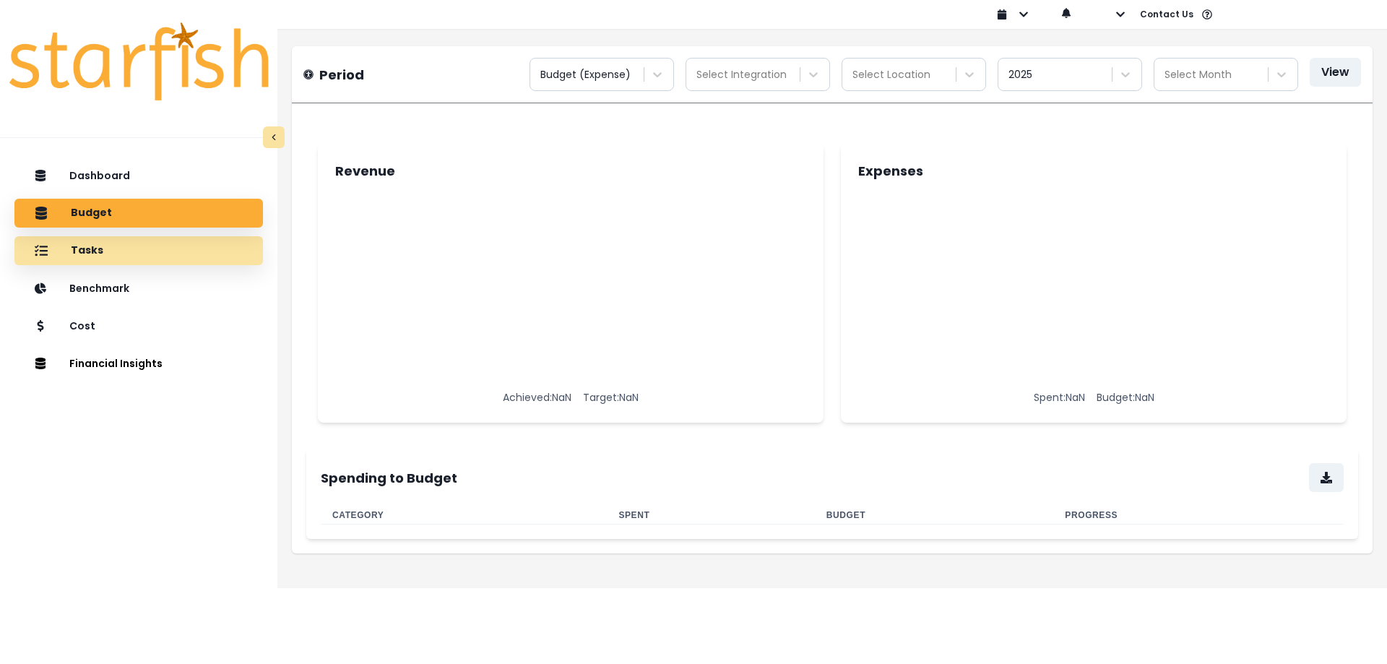
click at [200, 254] on div "Tasks" at bounding box center [138, 251] width 225 height 30
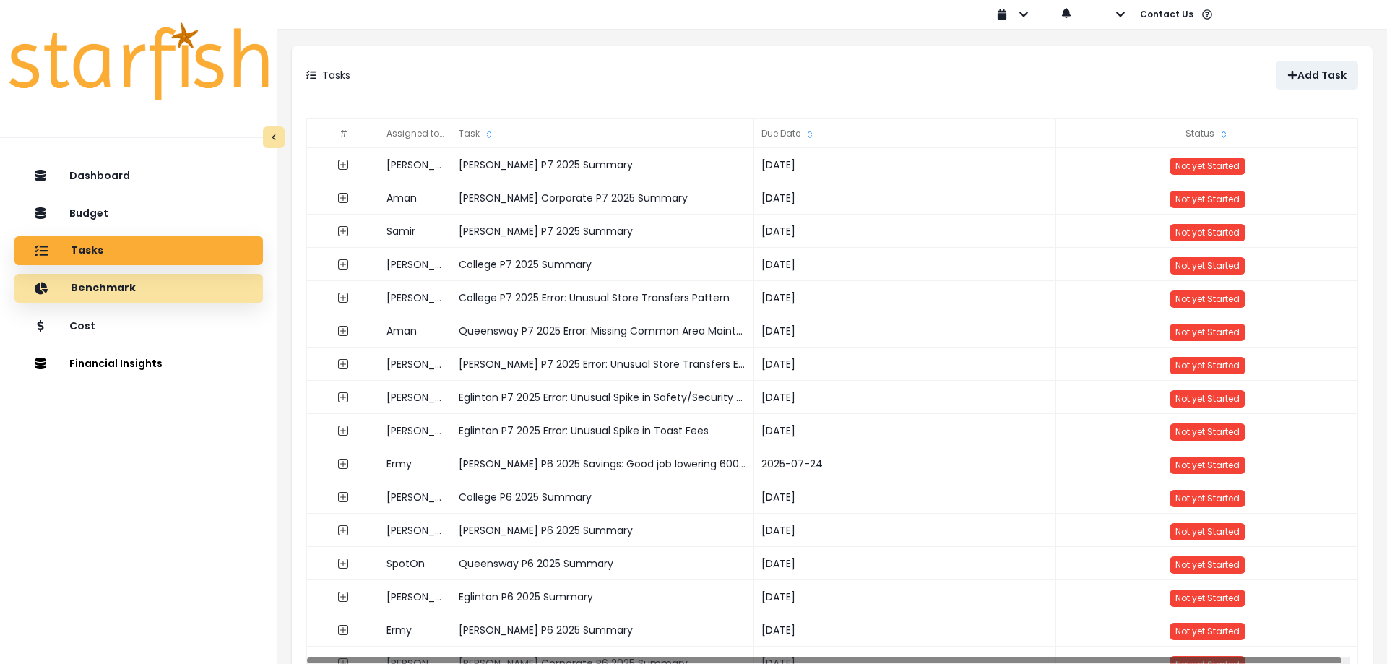
click at [164, 283] on div "Benchmark" at bounding box center [138, 288] width 225 height 30
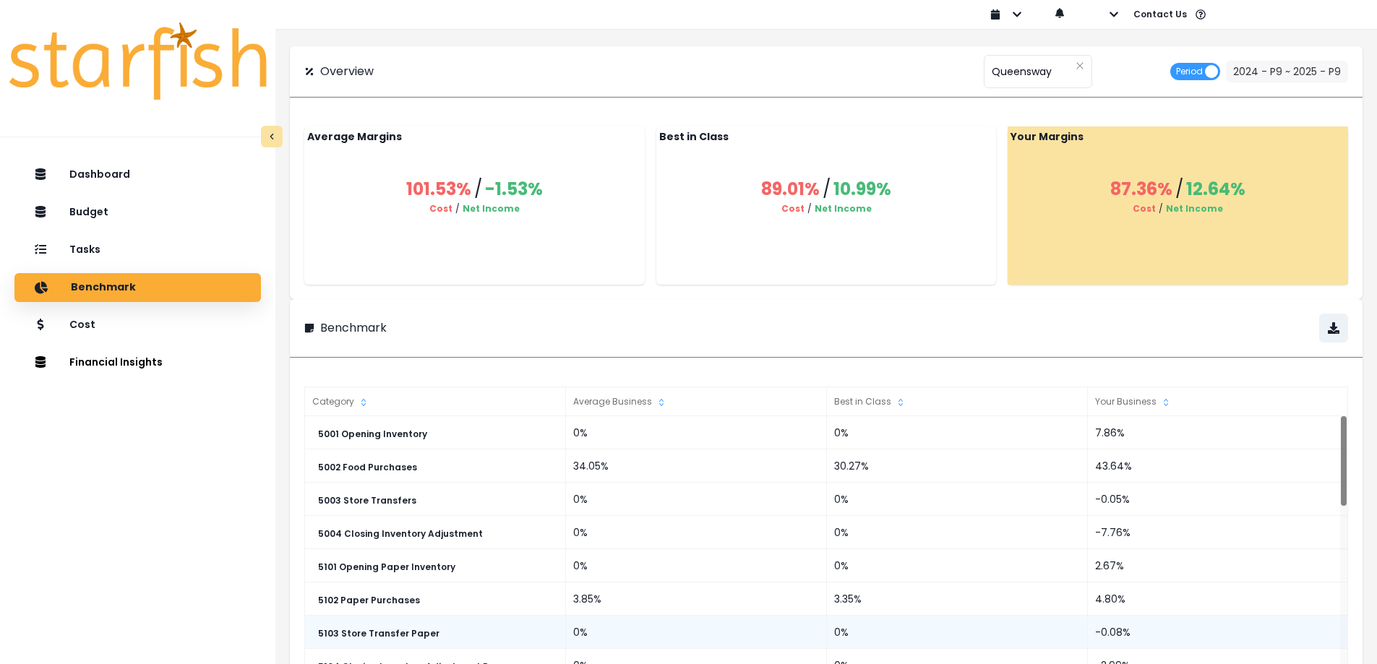
scroll to position [217, 0]
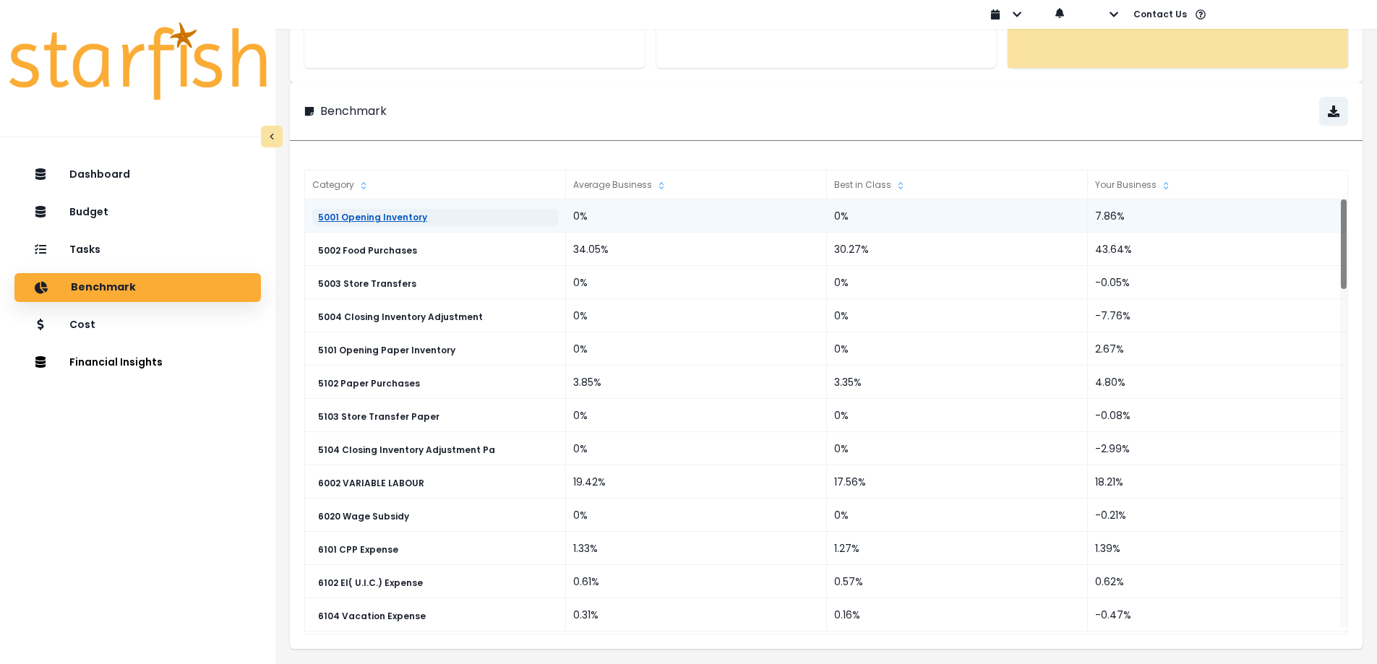
click at [523, 213] on link "5001 Opening Inventory" at bounding box center [435, 217] width 246 height 17
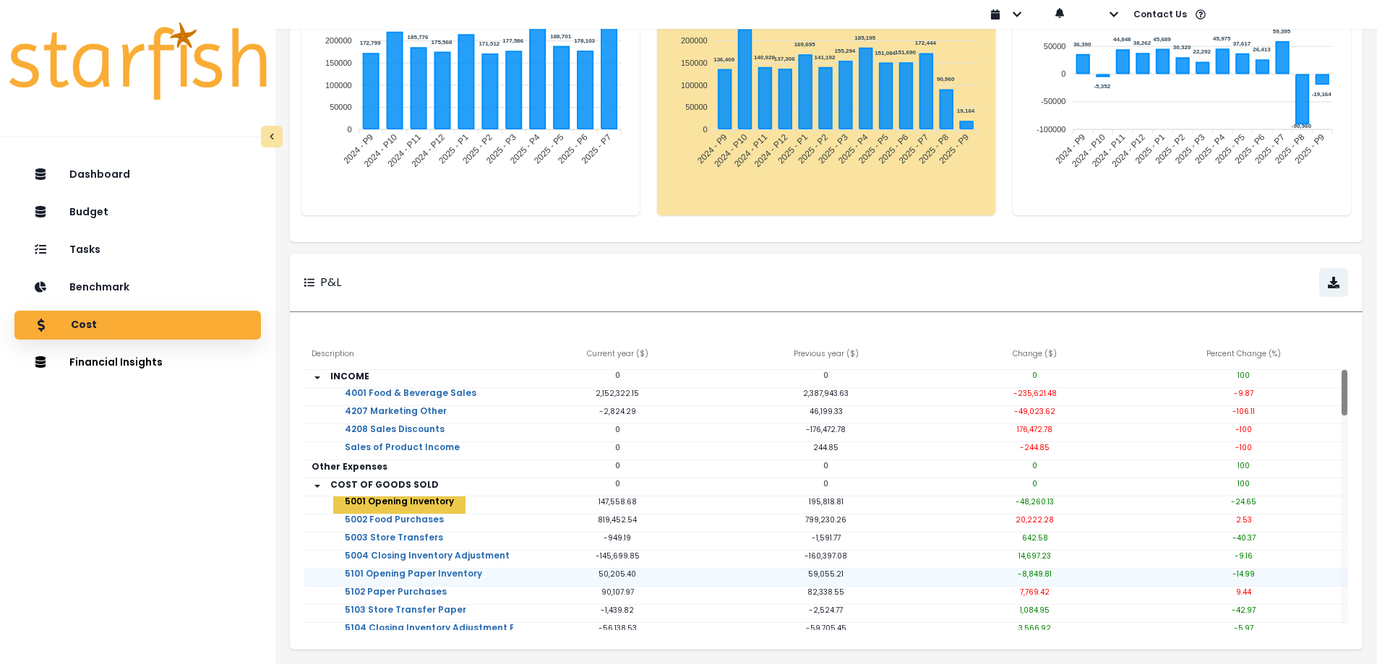
scroll to position [138, 0]
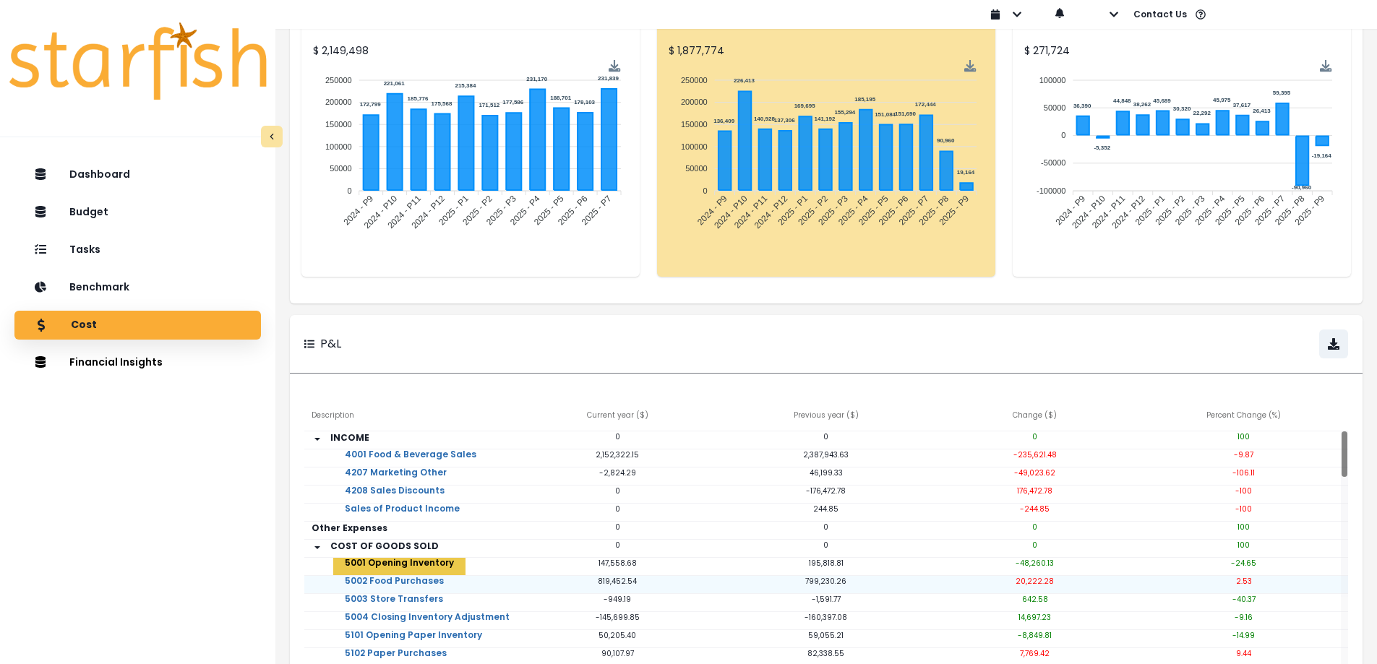
click at [1028, 585] on p "20,222.28" at bounding box center [1034, 581] width 209 height 11
click at [1046, 569] on p "-48,260.13" at bounding box center [1034, 563] width 209 height 11
